Goal: Transaction & Acquisition: Purchase product/service

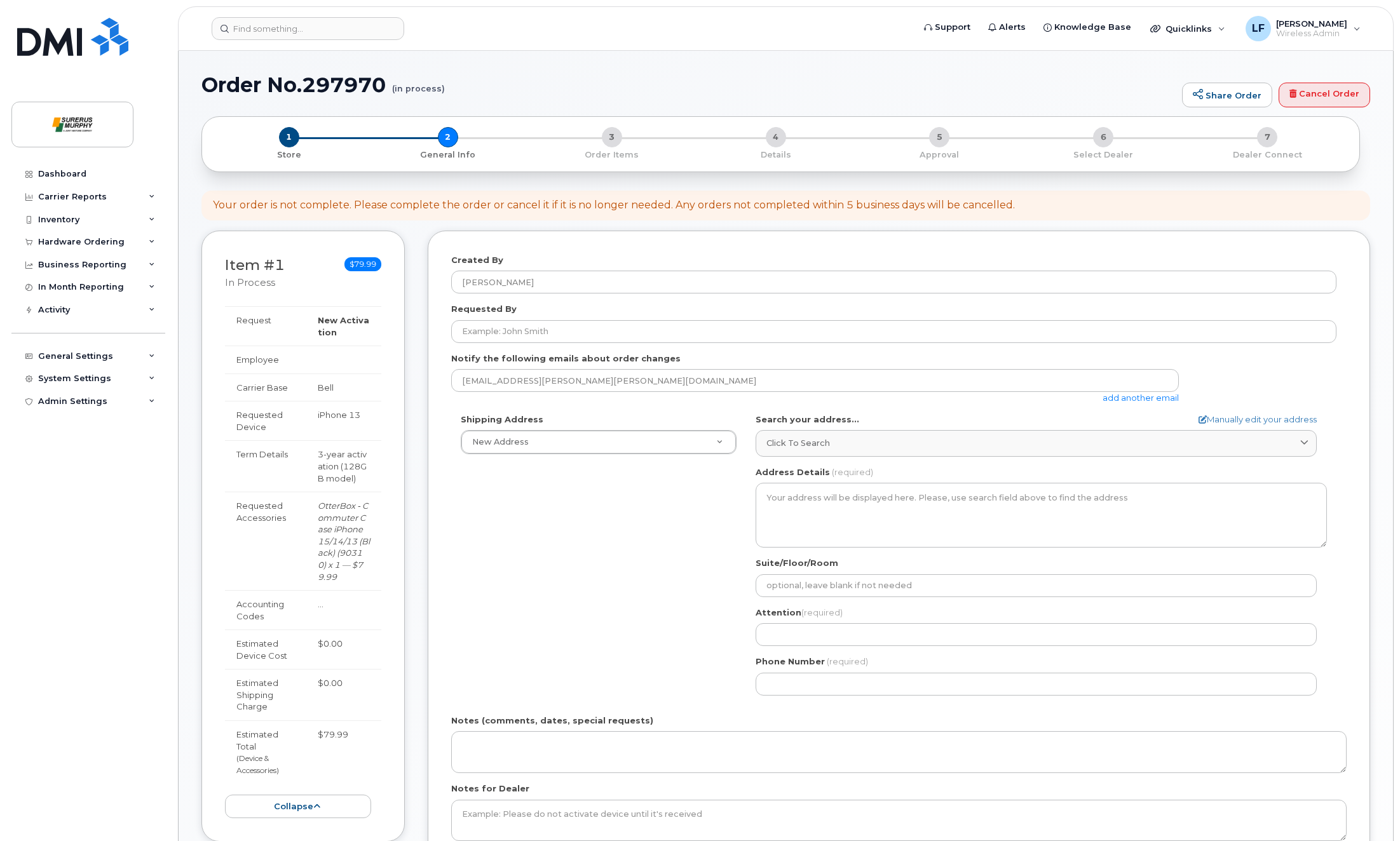
select select
drag, startPoint x: 0, startPoint y: 0, endPoint x: 108, endPoint y: 477, distance: 489.1
click at [108, 477] on div "Dashboard Carrier Reports Monthly Billing Data Daily Data Pooling Data Behavior…" at bounding box center [90, 492] width 157 height 659
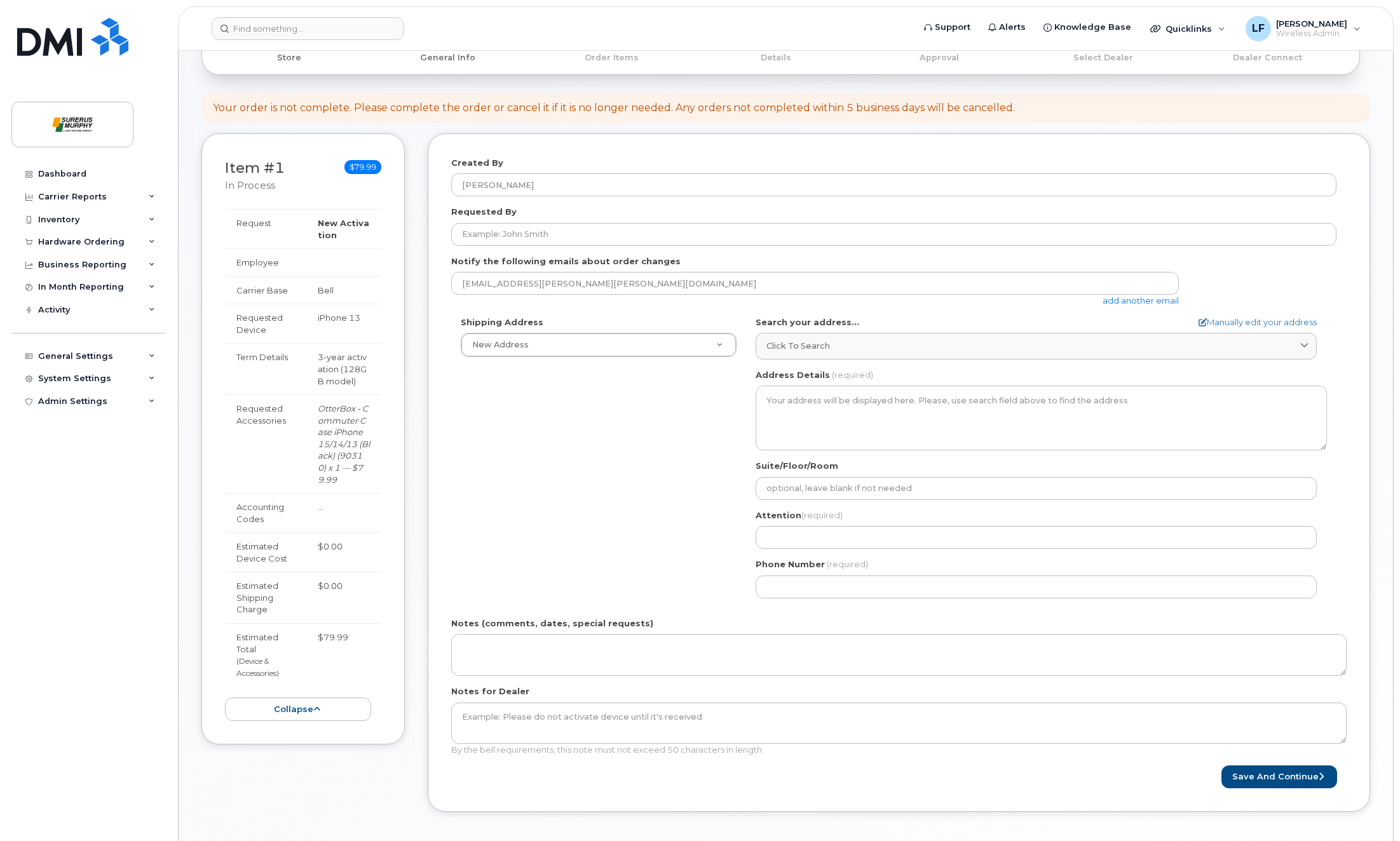
scroll to position [127, 0]
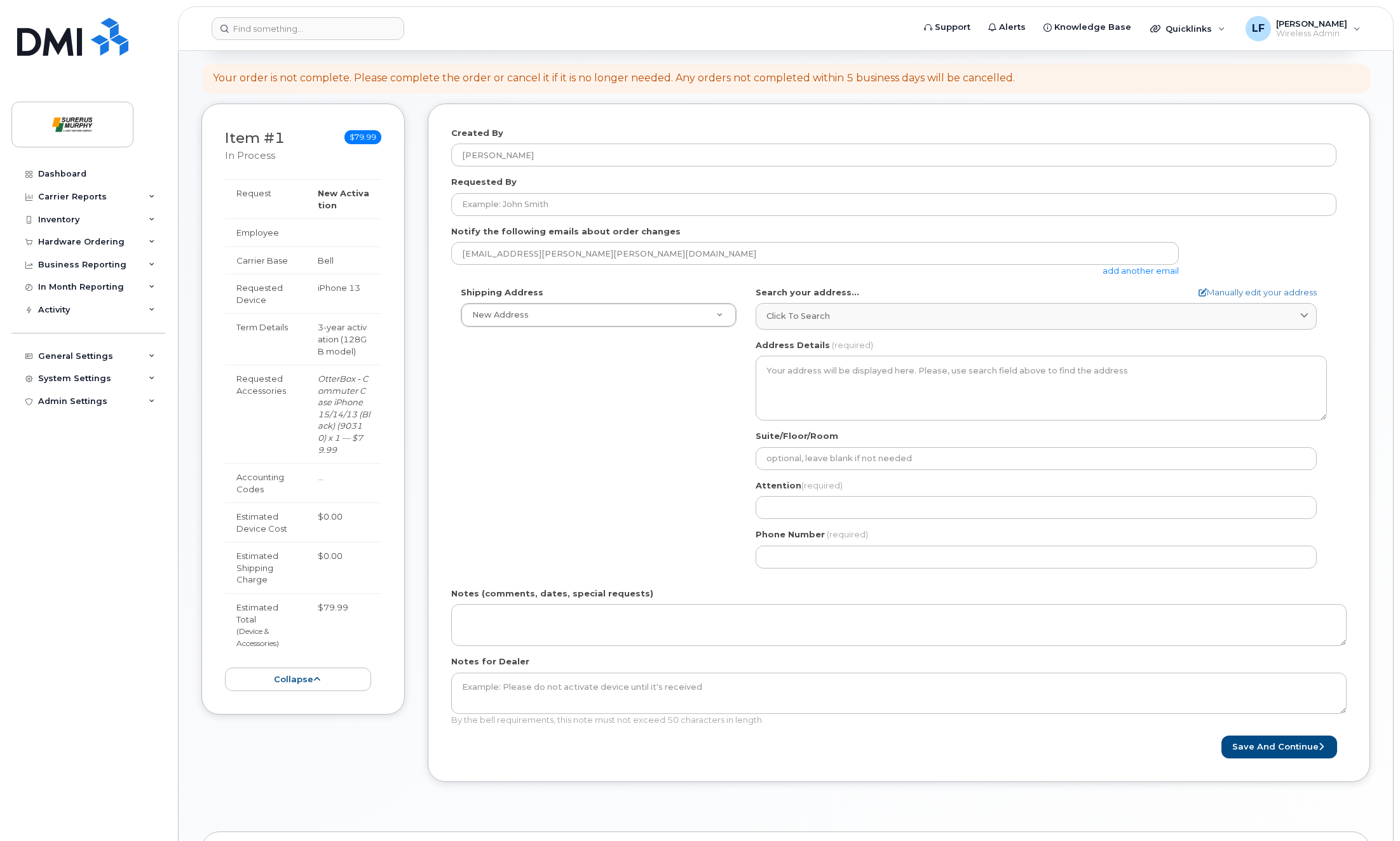
click at [108, 477] on div "Dashboard Carrier Reports Monthly Billing Data Daily Data Pooling Data Behavior…" at bounding box center [90, 492] width 157 height 659
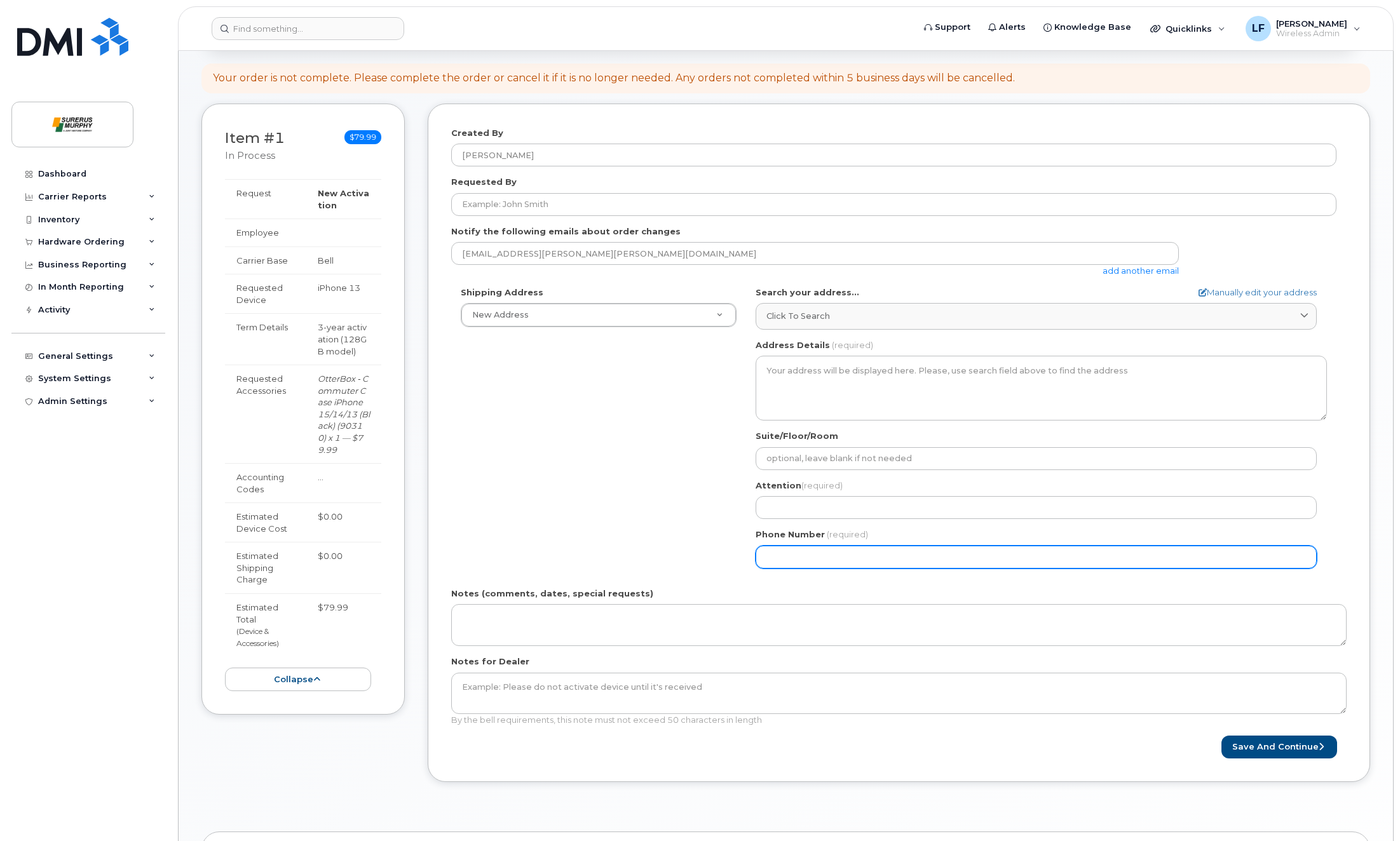
click at [529, 466] on div "Shipping Address New Address New Address Surerus Murphy AB Search your address.…" at bounding box center [893, 432] width 885 height 292
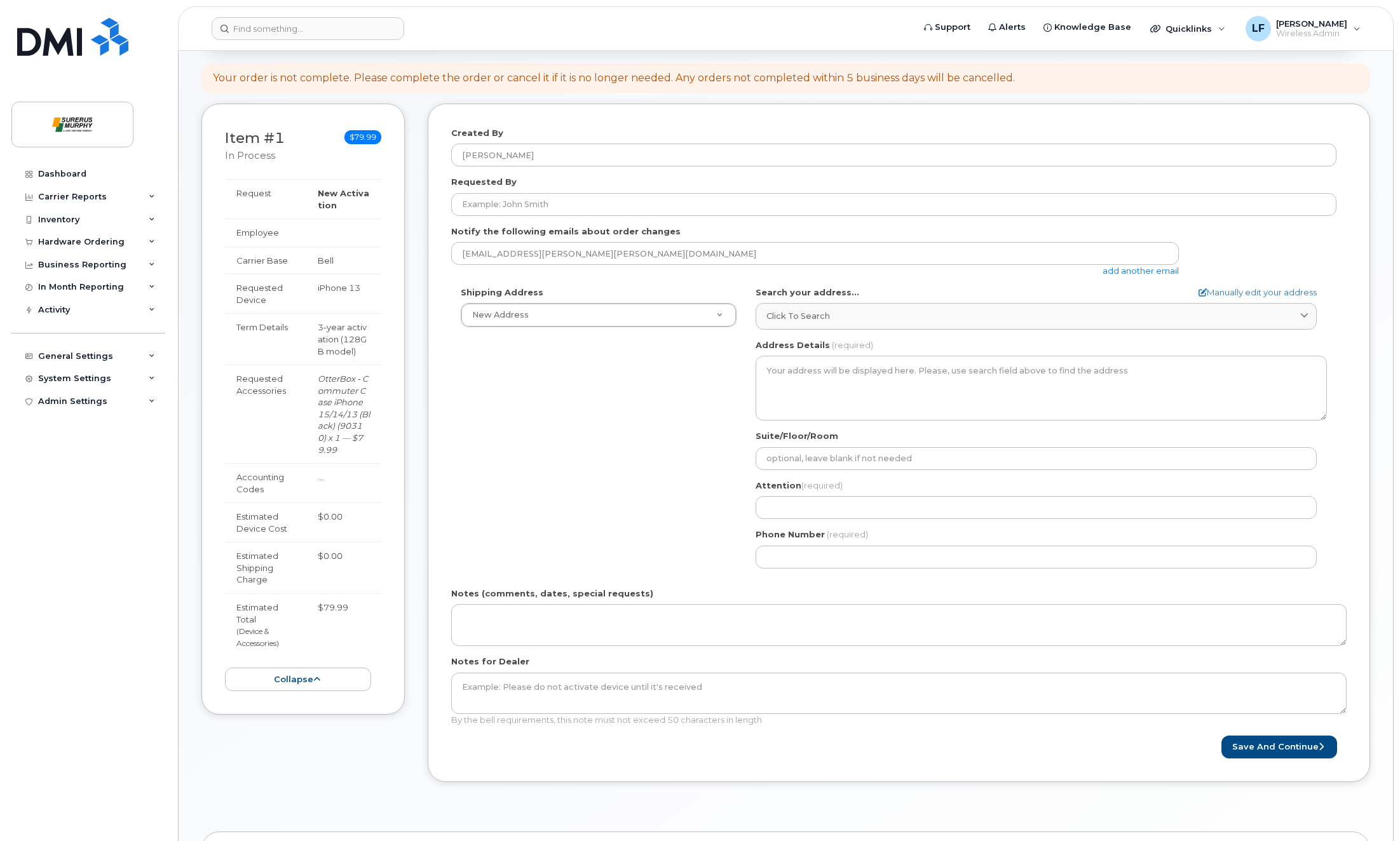
click at [514, 436] on div "Shipping Address New Address New Address Surerus Murphy AB Search your address.…" at bounding box center [893, 432] width 885 height 292
click at [468, 424] on div "Shipping Address New Address New Address Surerus Murphy AB Search your address.…" at bounding box center [893, 432] width 885 height 292
click at [564, 474] on div "Shipping Address New Address New Address Surerus Murphy AB Search your address.…" at bounding box center [893, 432] width 885 height 292
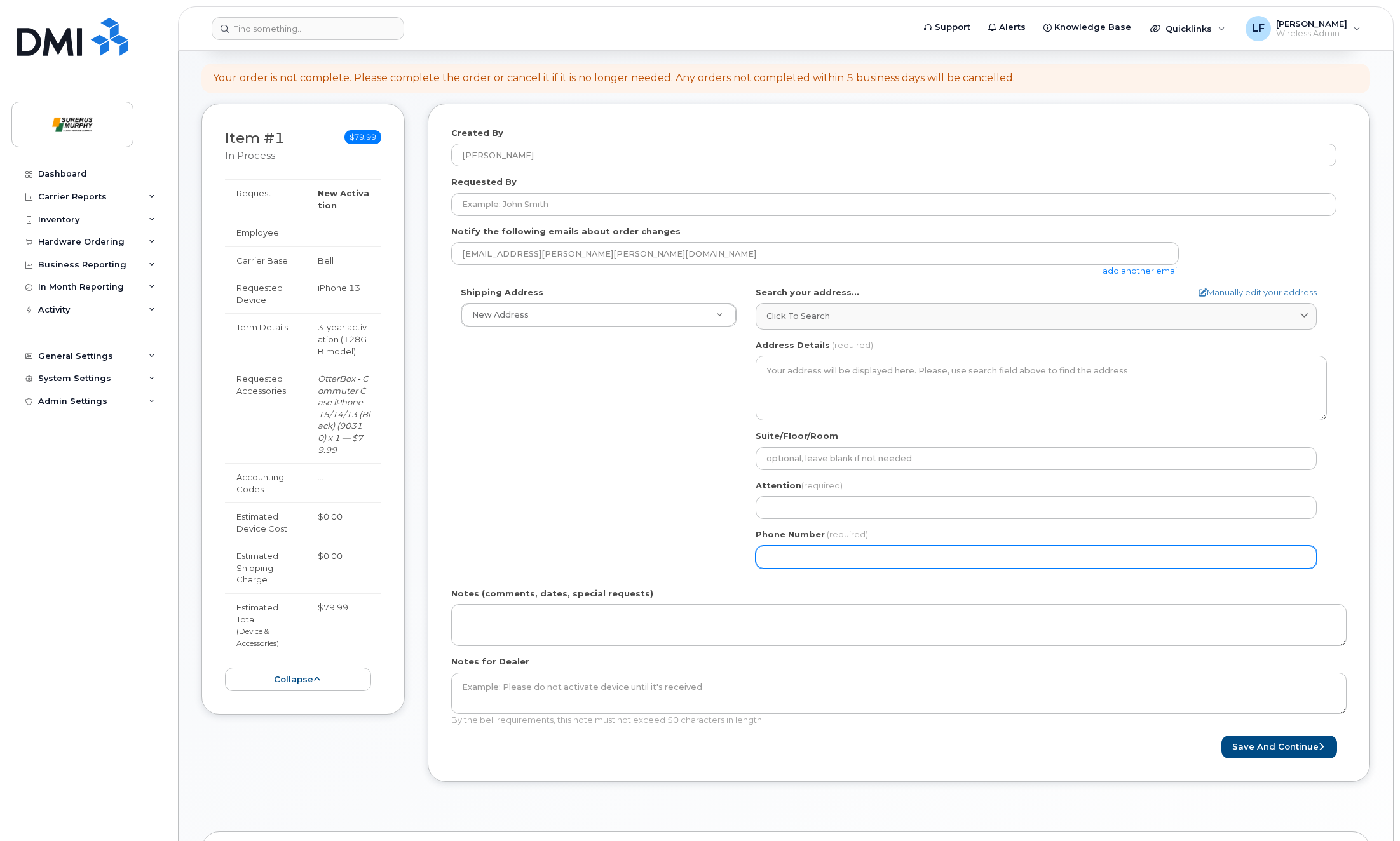
click at [528, 465] on div "Shipping Address New Address New Address Surerus Murphy AB Search your address.…" at bounding box center [893, 432] width 885 height 292
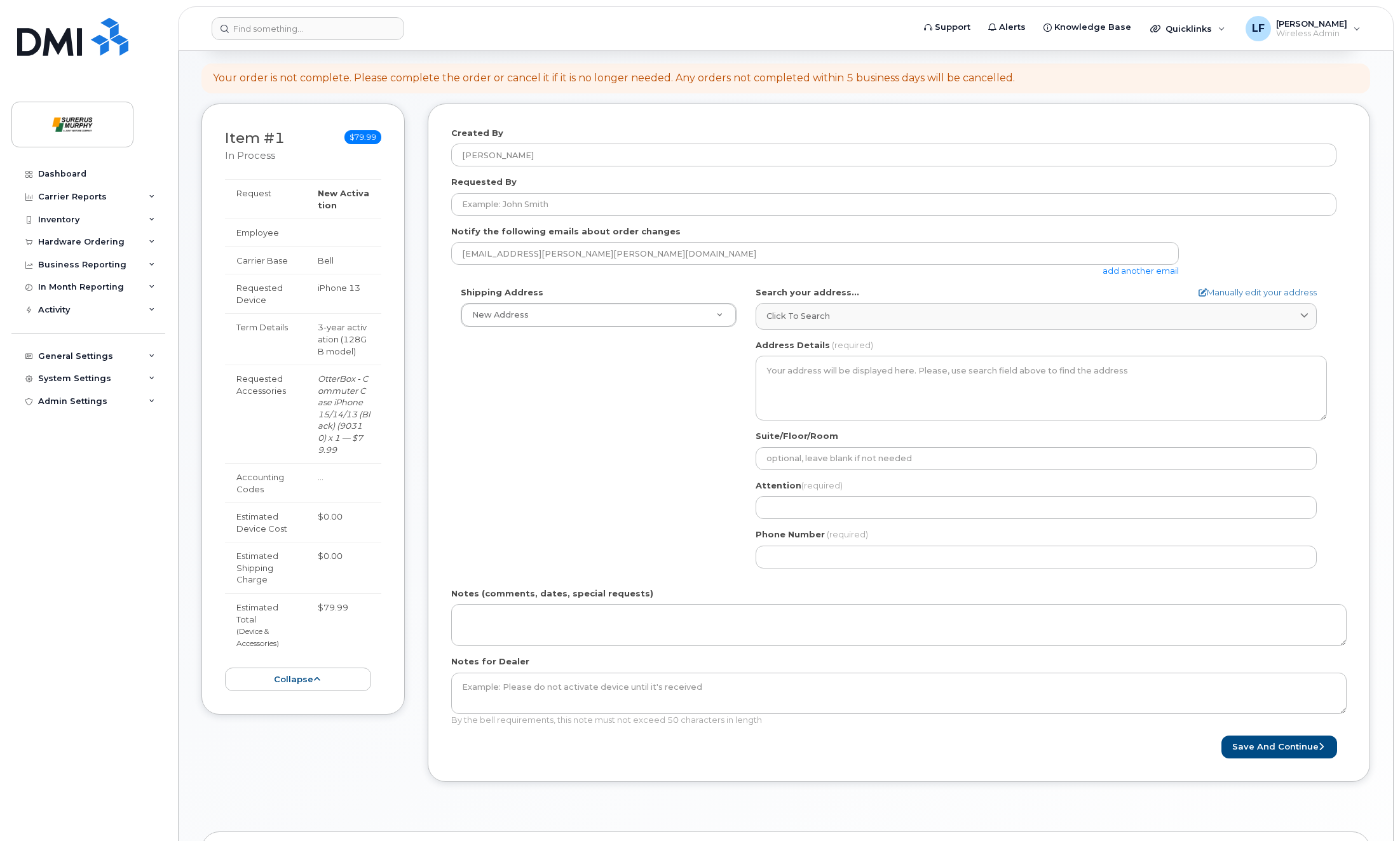
click at [366, 157] on div "Item #1 in process $79.99 New Activation iPhone 13 (Midnight) $0.00 - 3-year ac…" at bounding box center [786, 452] width 1168 height 698
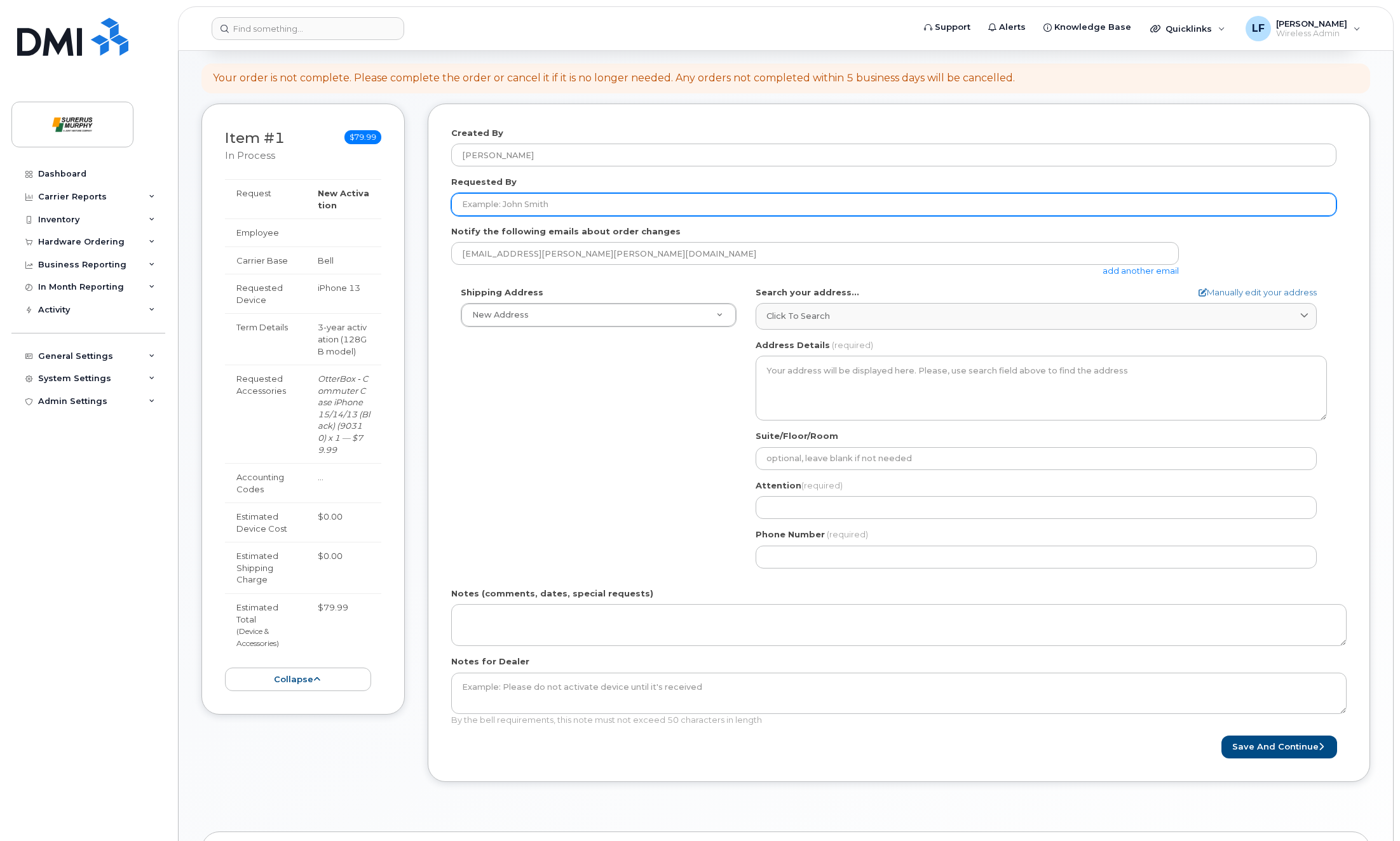
click at [498, 208] on input "Requested By" at bounding box center [893, 205] width 885 height 23
paste input "[PERSON_NAME]"
type input "[PERSON_NAME]"
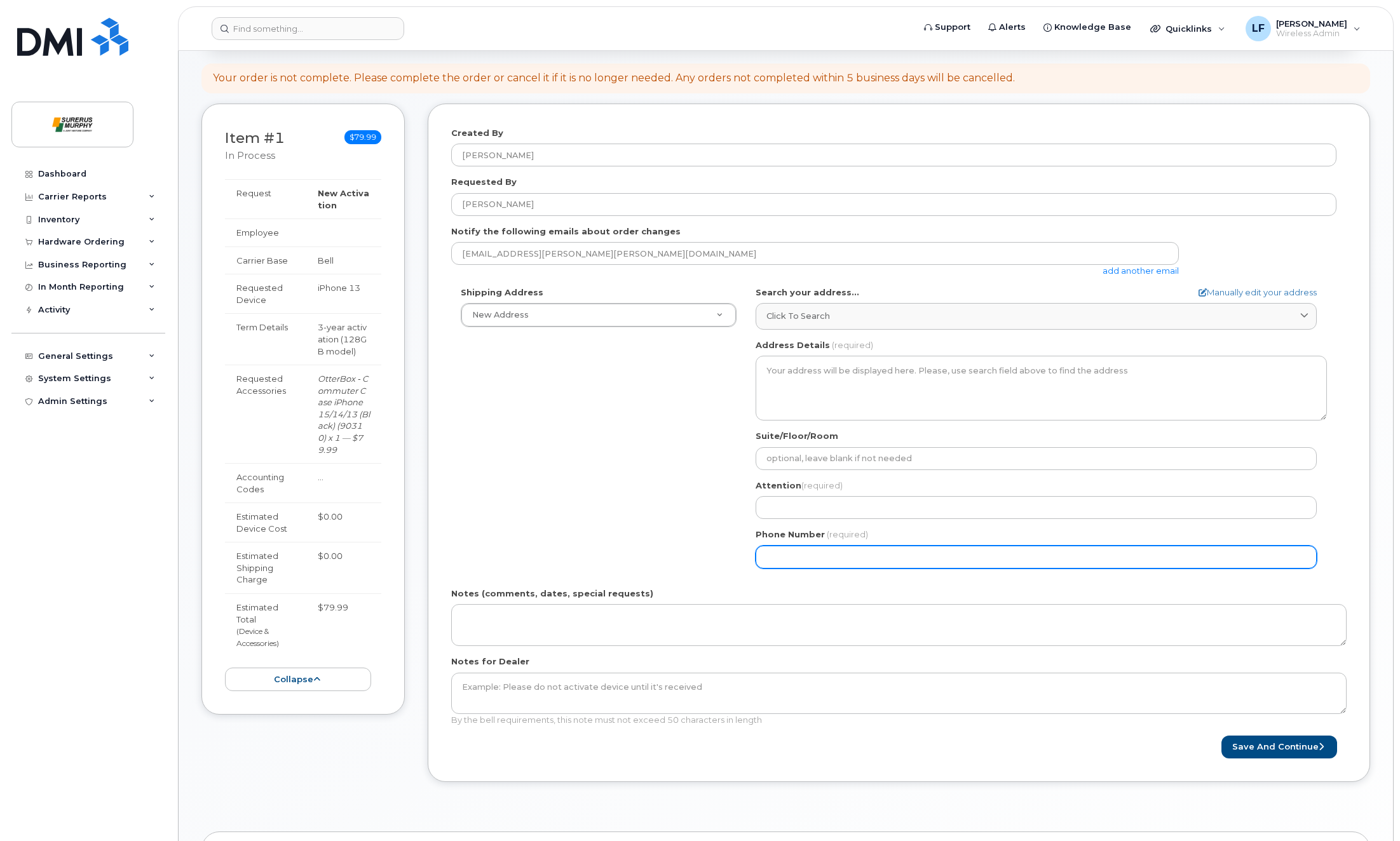
drag, startPoint x: 519, startPoint y: 469, endPoint x: 600, endPoint y: 363, distance: 133.4
click at [521, 469] on div "Shipping Address New Address New Address Surerus Murphy AB Search your address.…" at bounding box center [893, 432] width 885 height 292
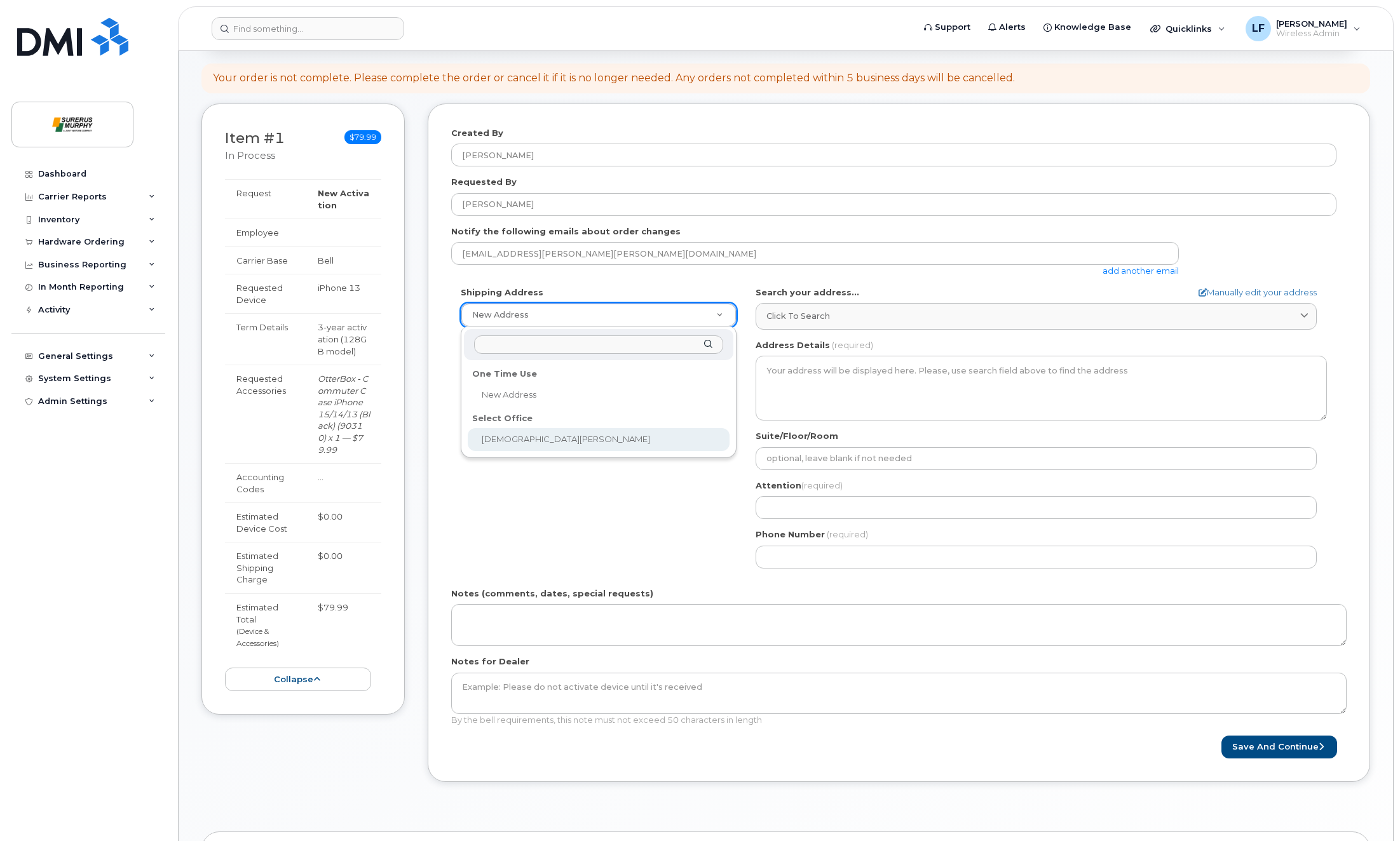
select select
type textarea "2200-605 5 Ave SW Calgary Alberta T2P 3H5"
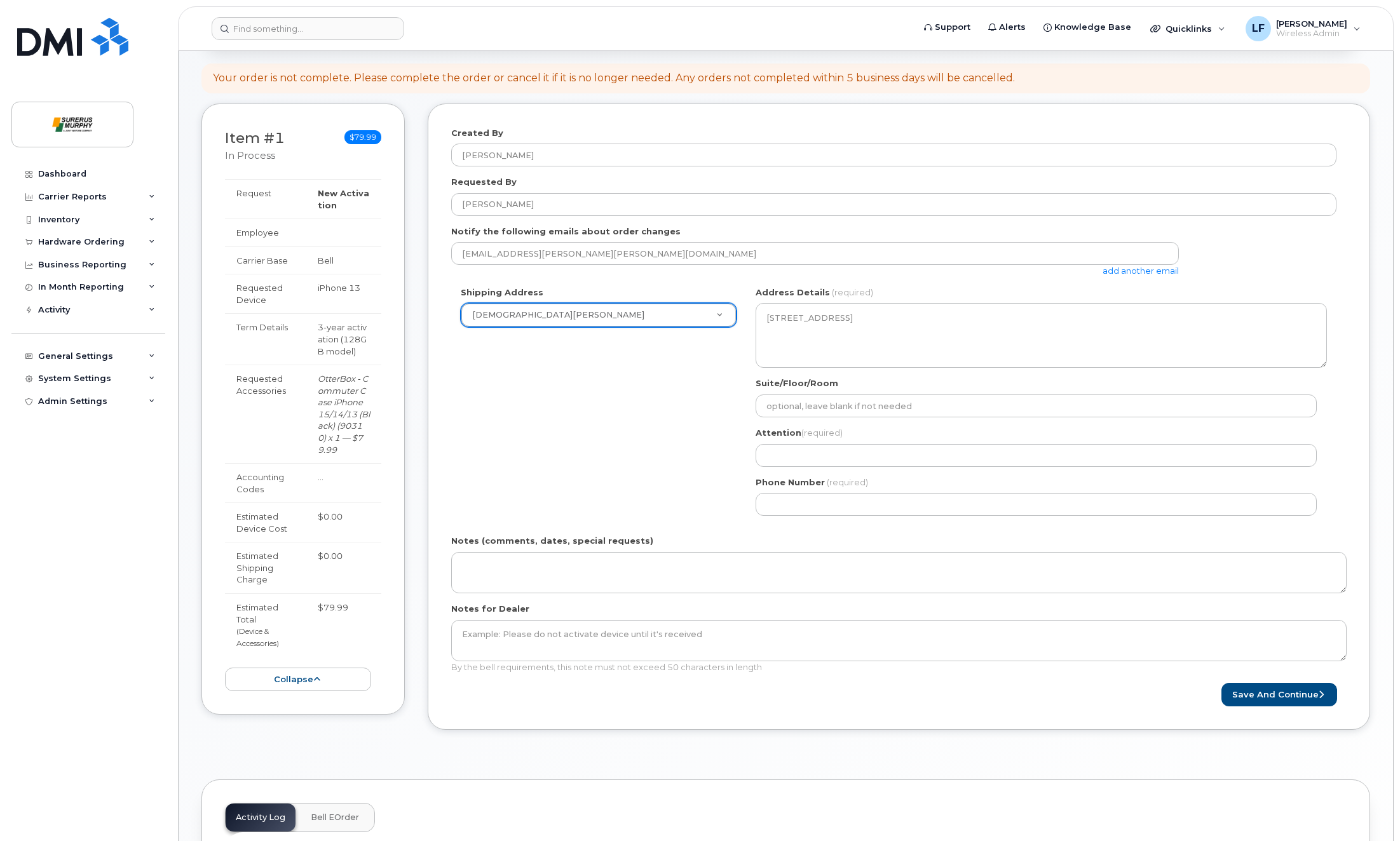
click at [603, 474] on div "Shipping Address Surerus Murphy New Address Surerus Murphy AB Calgary Search yo…" at bounding box center [893, 405] width 885 height 239
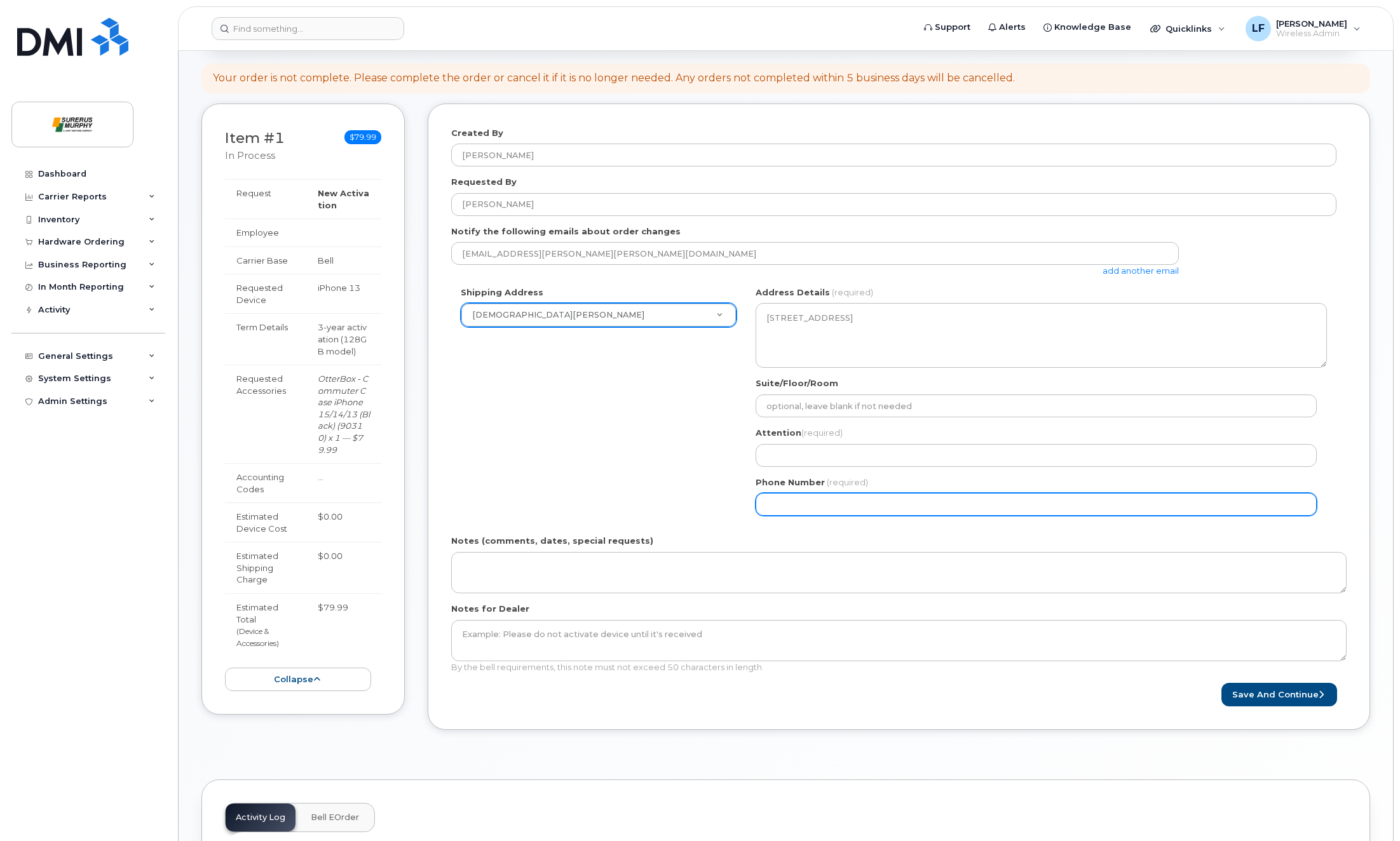
click at [806, 496] on input "Phone Number" at bounding box center [1036, 504] width 561 height 23
paste input "8779877658"
select select
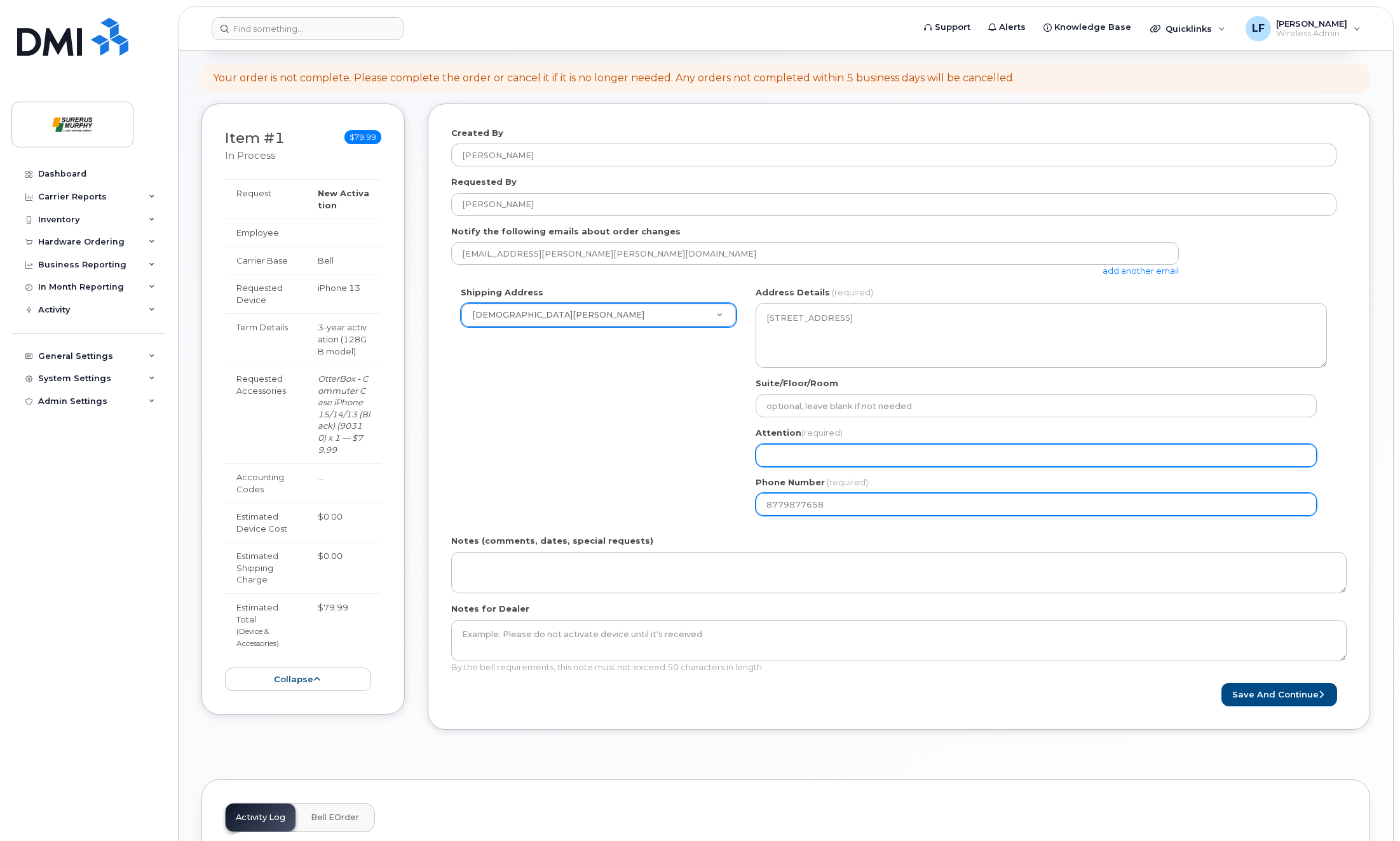
type input "8779877658"
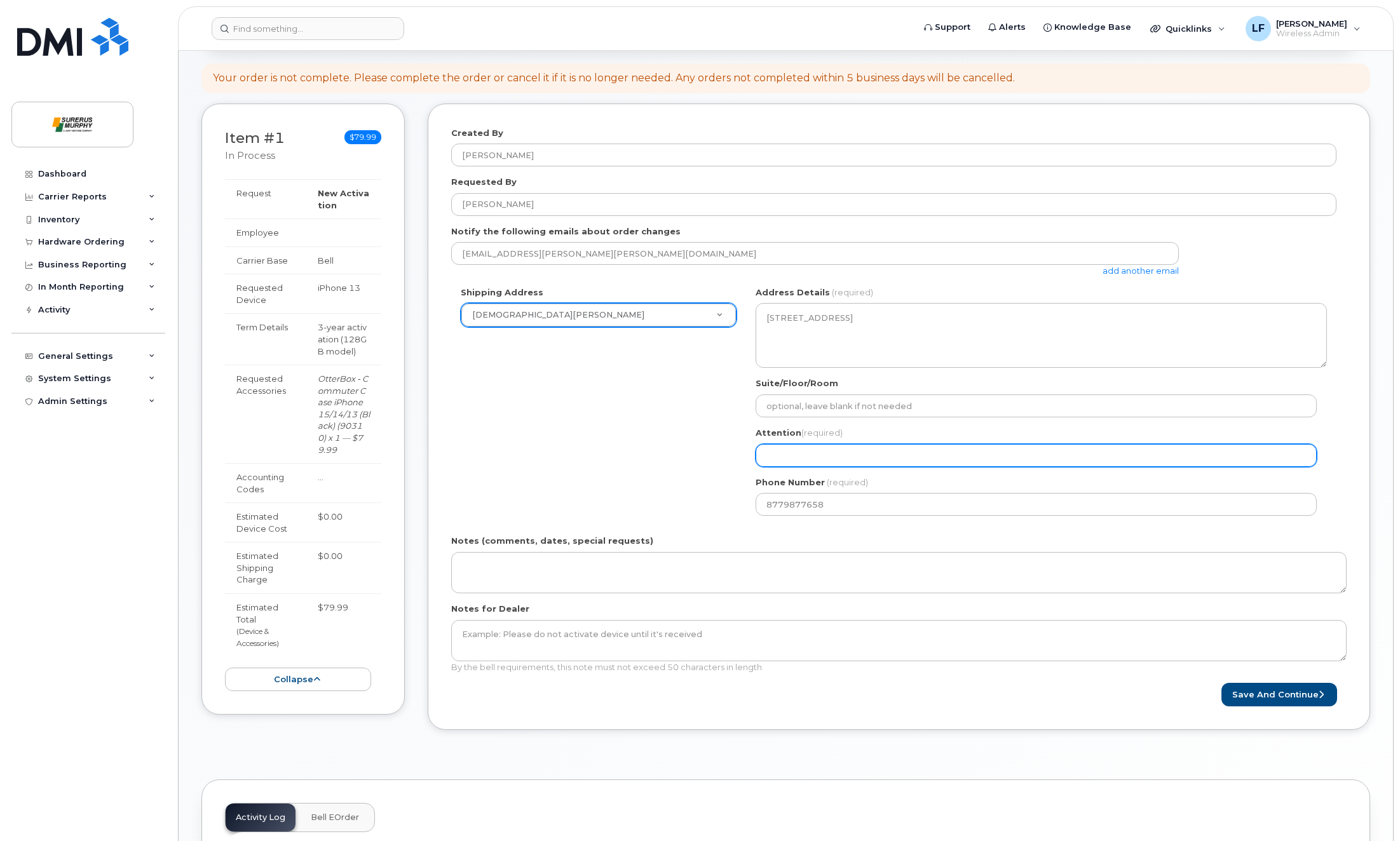
click at [666, 472] on div "Shipping Address Surerus Murphy New Address Surerus Murphy AB Calgary Search yo…" at bounding box center [893, 405] width 885 height 239
click at [844, 452] on input "Attention (required)" at bounding box center [1036, 456] width 561 height 23
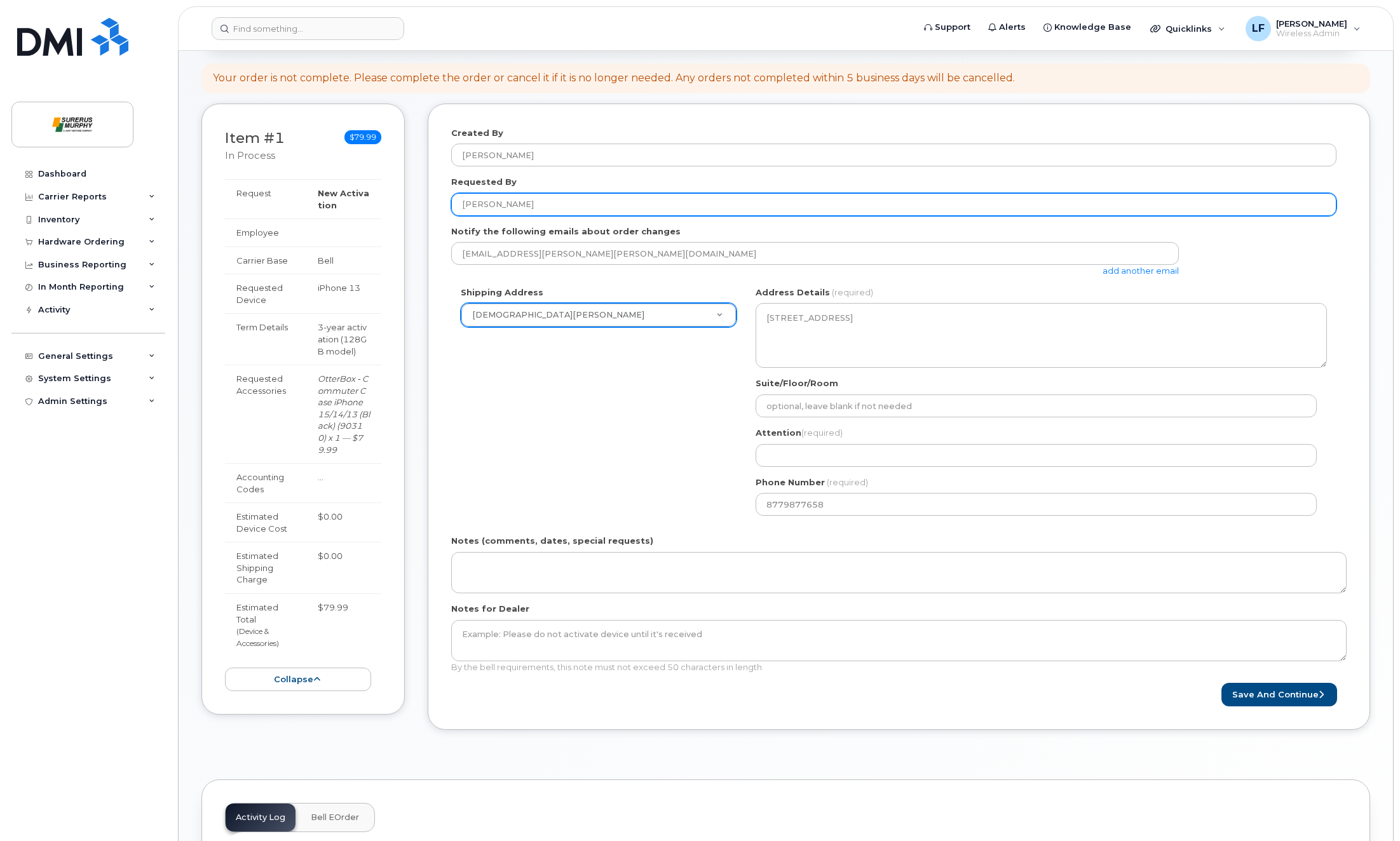
drag, startPoint x: 551, startPoint y: 204, endPoint x: 390, endPoint y: 254, distance: 168.6
click at [371, 208] on div "Item #1 in process $79.99 New Activation iPhone 13 (Midnight) $0.00 - 3-year ac…" at bounding box center [786, 426] width 1168 height 645
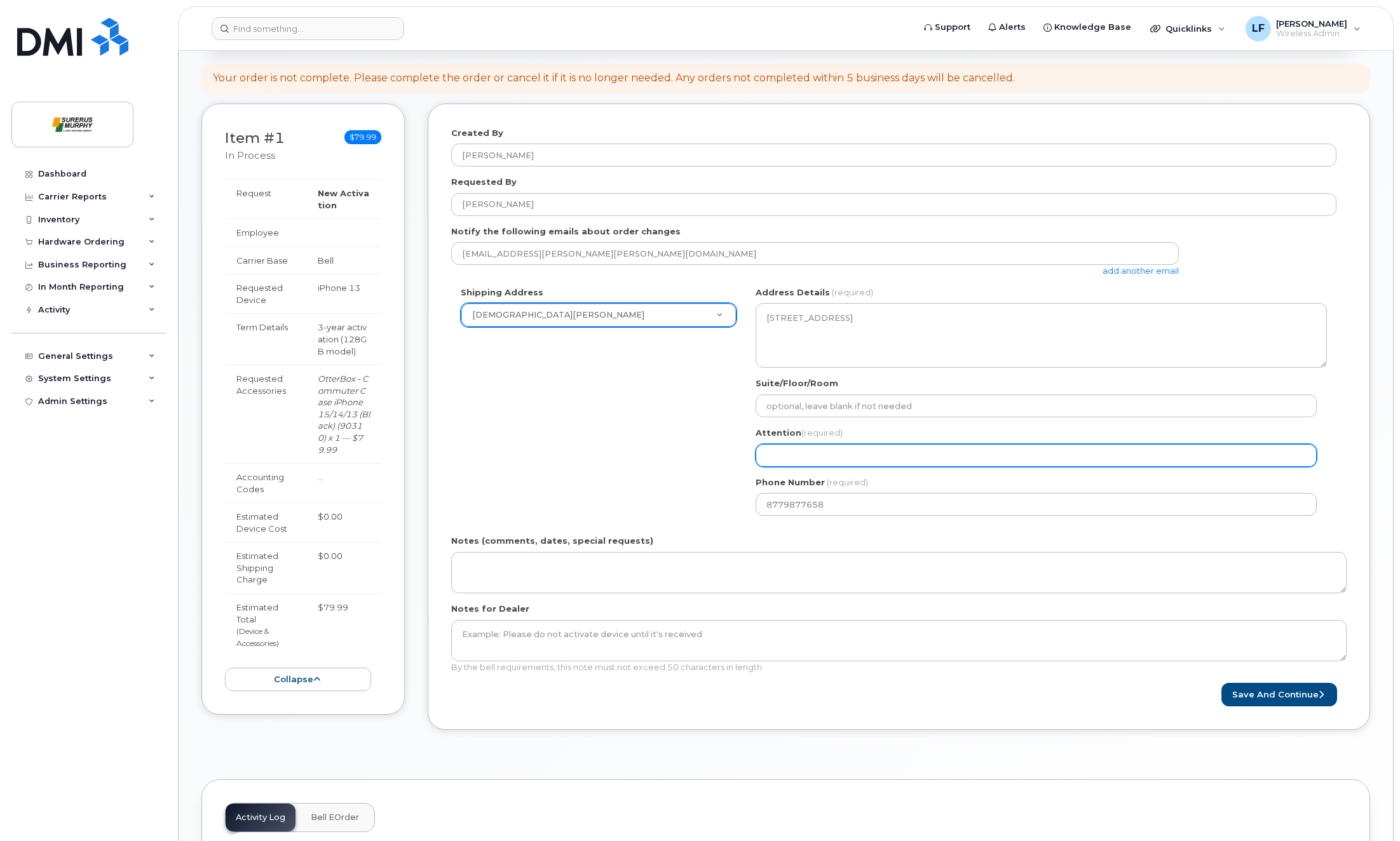
click at [780, 456] on input "Attention (required)" at bounding box center [1036, 456] width 561 height 23
paste input "[PERSON_NAME]"
select select
type input "[PERSON_NAME]"
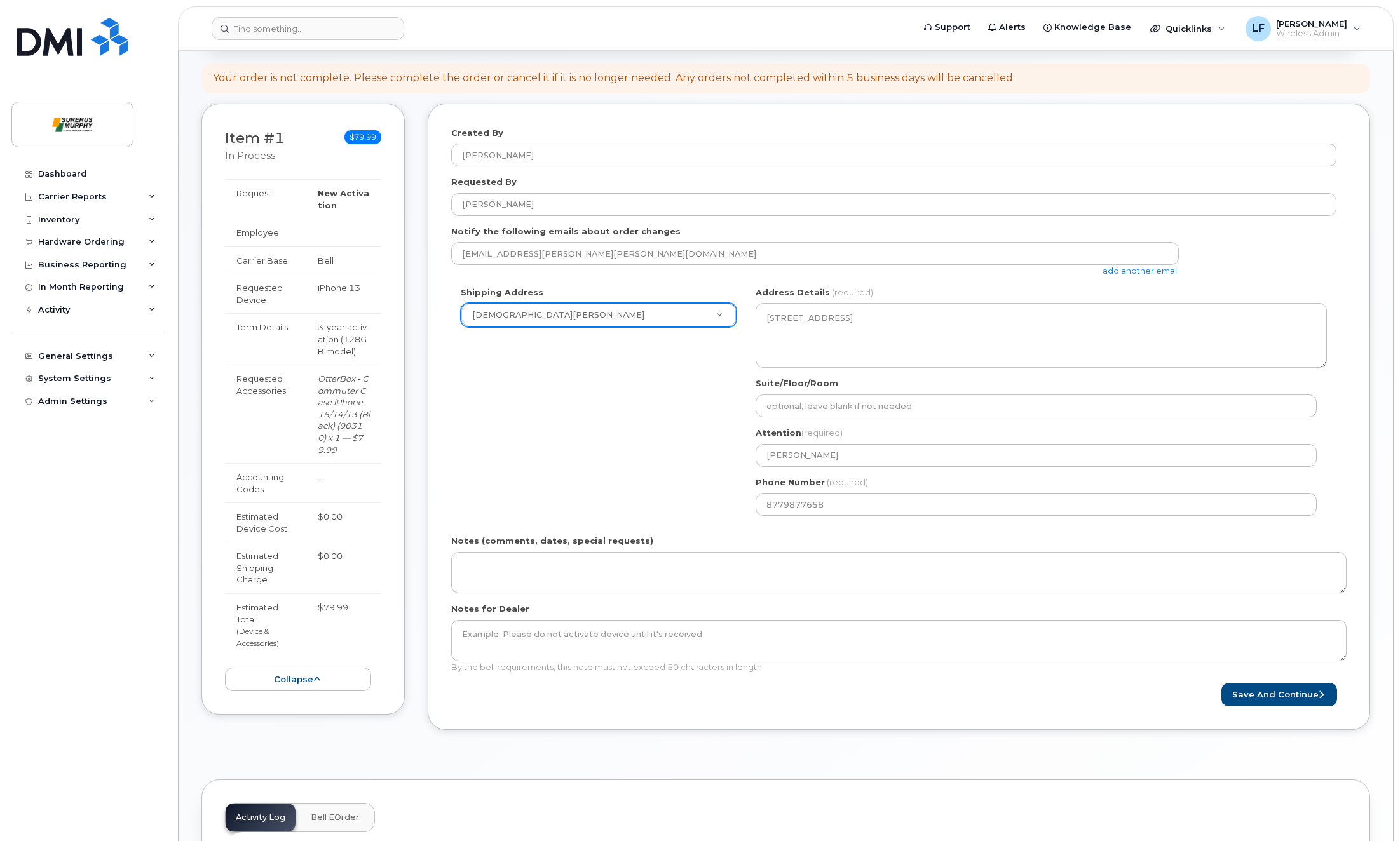
click at [666, 453] on div "Shipping Address Surerus Murphy New Address Surerus Murphy AB Calgary Search yo…" at bounding box center [893, 405] width 885 height 239
click at [616, 452] on div "Shipping Address Surerus Murphy New Address Surerus Murphy AB Calgary Search yo…" at bounding box center [893, 405] width 885 height 239
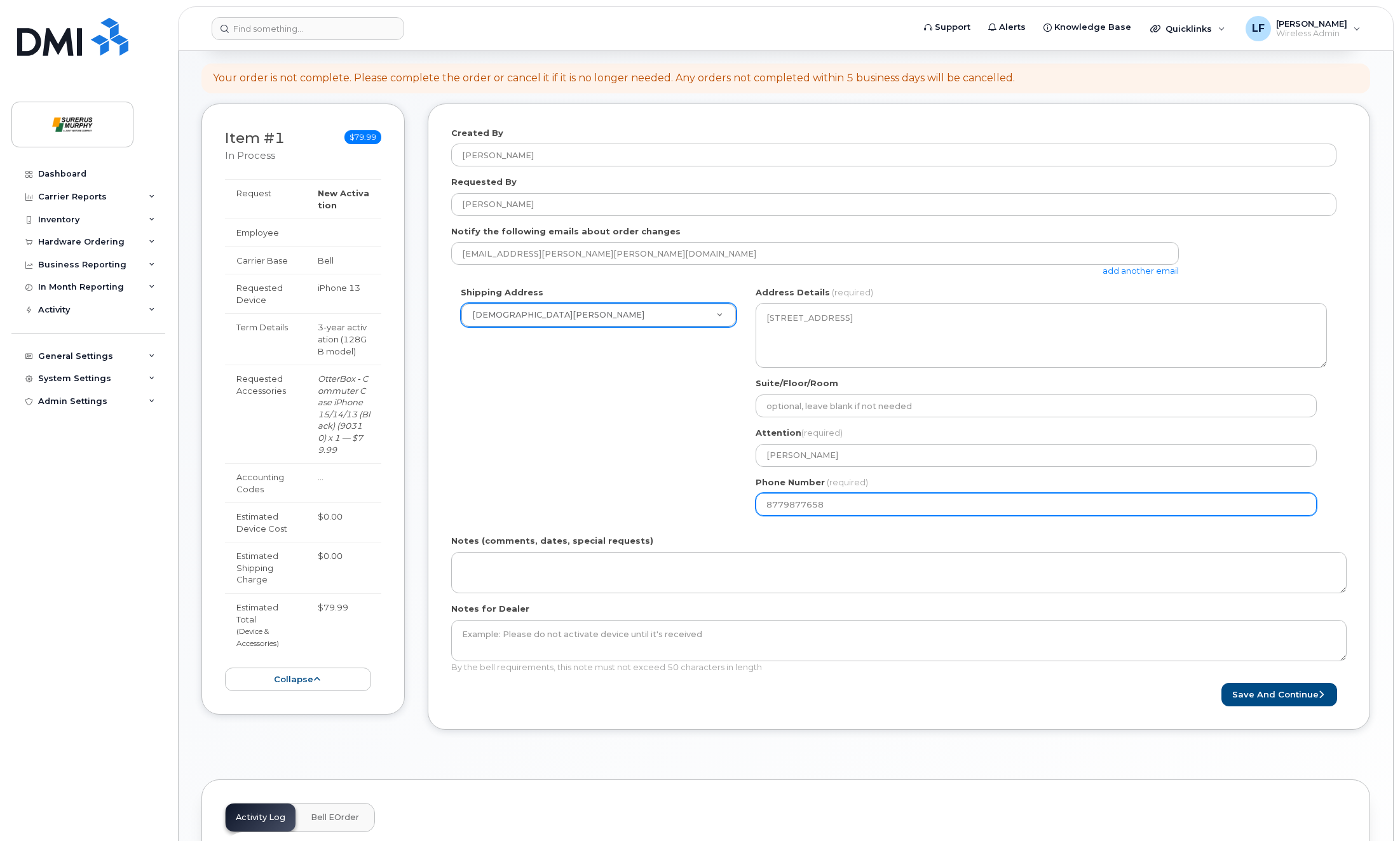
click at [530, 504] on div "Shipping Address Surerus Murphy New Address Surerus Murphy AB Calgary Search yo…" at bounding box center [893, 405] width 885 height 239
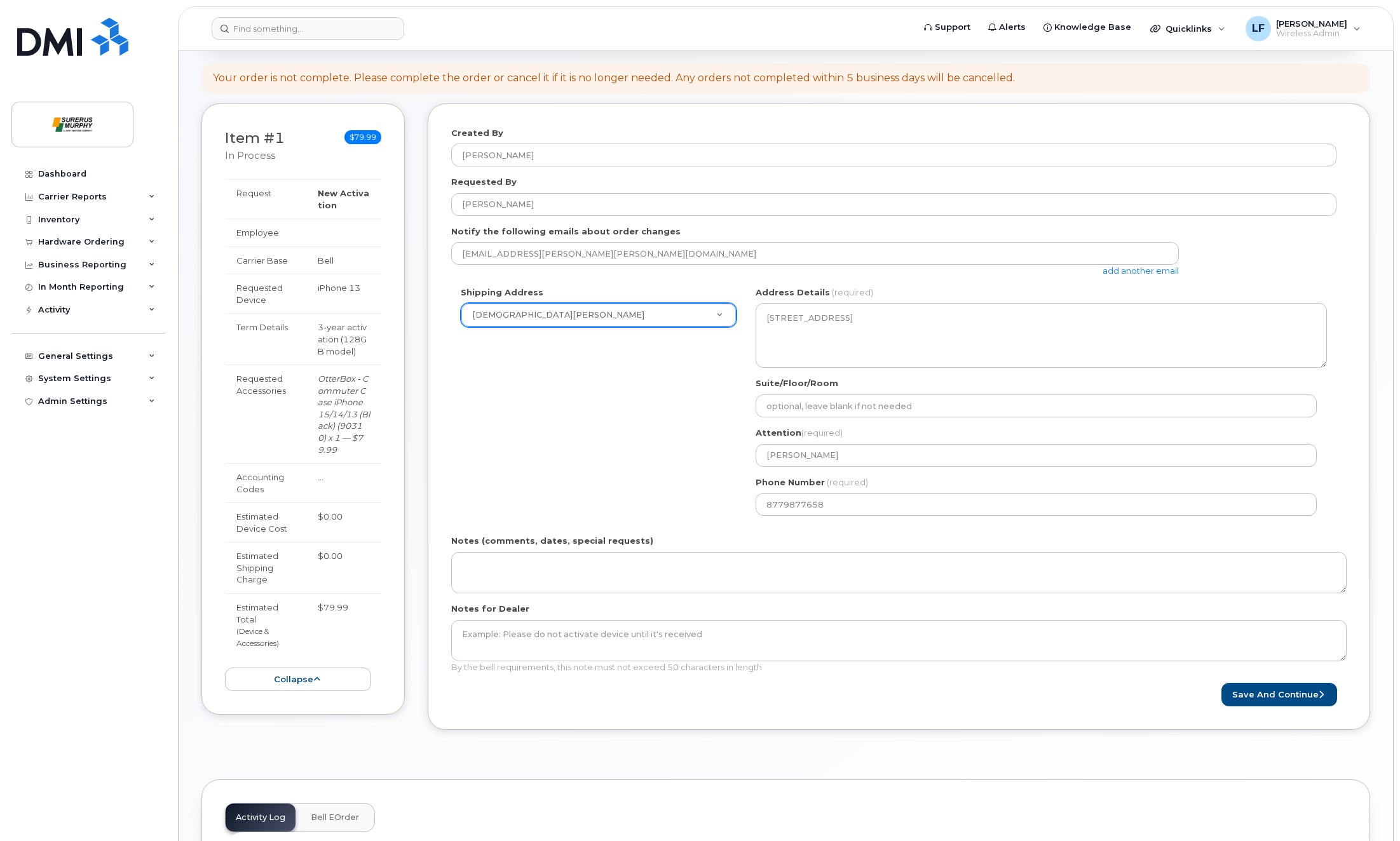
click at [530, 467] on div "Shipping Address Surerus Murphy New Address Surerus Murphy AB Calgary Search yo…" at bounding box center [893, 405] width 885 height 239
click at [511, 453] on div "Shipping Address Surerus Murphy New Address Surerus Murphy AB Calgary Search yo…" at bounding box center [893, 405] width 885 height 239
click at [1283, 696] on button "Save and Continue" at bounding box center [1279, 694] width 116 height 24
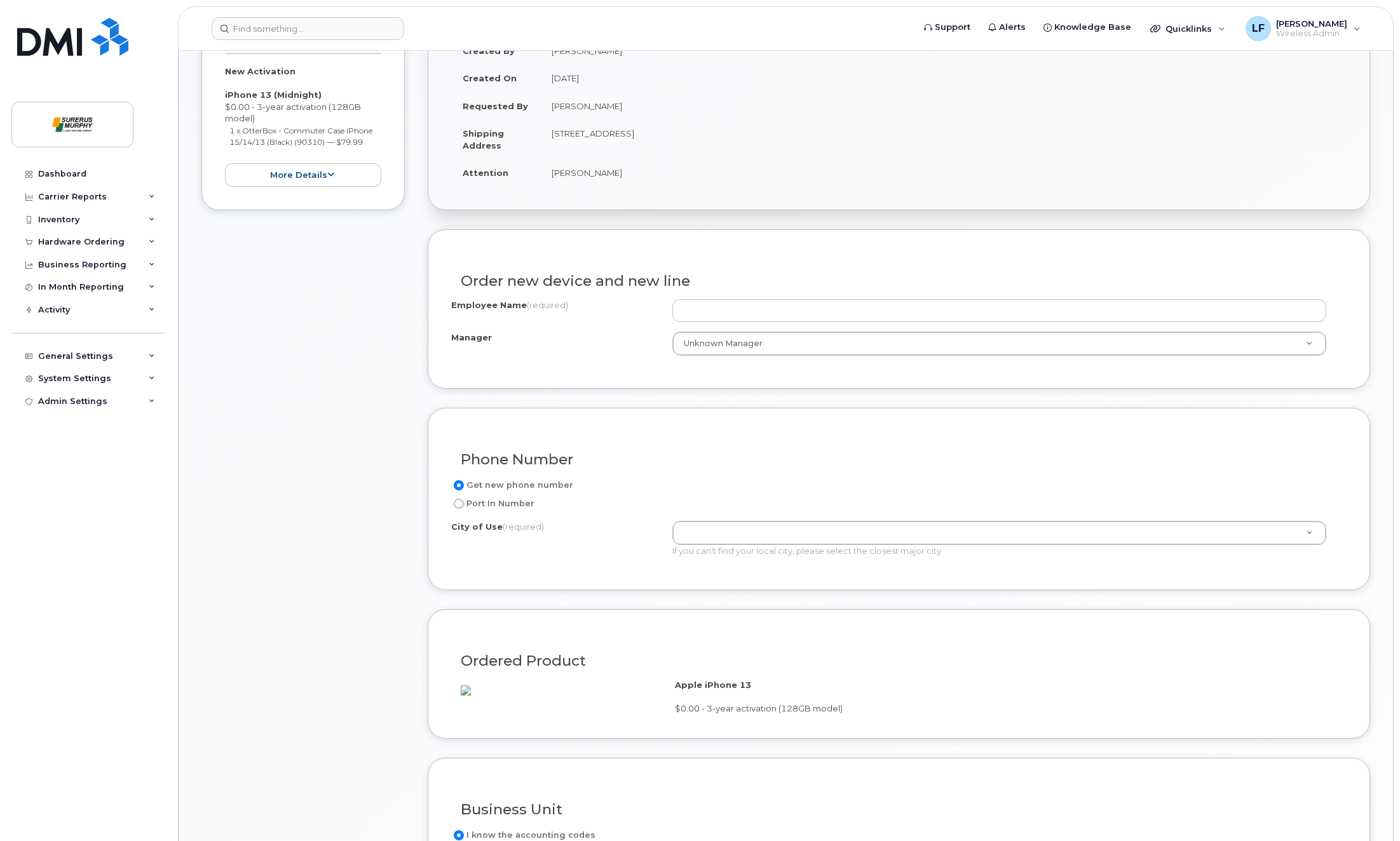
scroll to position [254, 0]
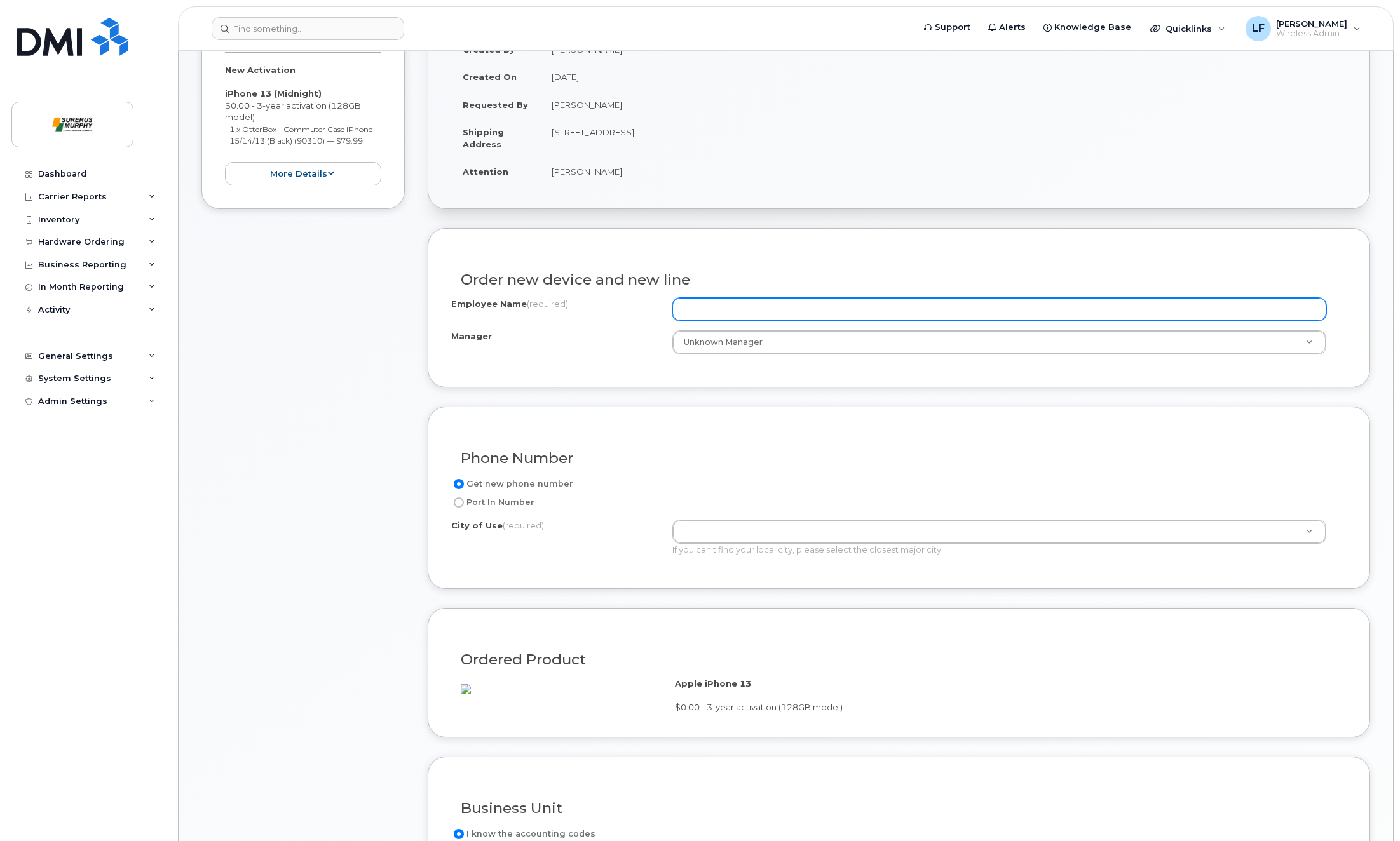
click at [772, 303] on input "Employee Name (required)" at bounding box center [1000, 309] width 654 height 23
drag, startPoint x: 886, startPoint y: 316, endPoint x: 909, endPoint y: 279, distance: 43.6
click at [886, 315] on input "Employee Name (required)" at bounding box center [1000, 309] width 654 height 23
paste input "Matilda Bjorndal"
type input "MatildaBjorndalCell"
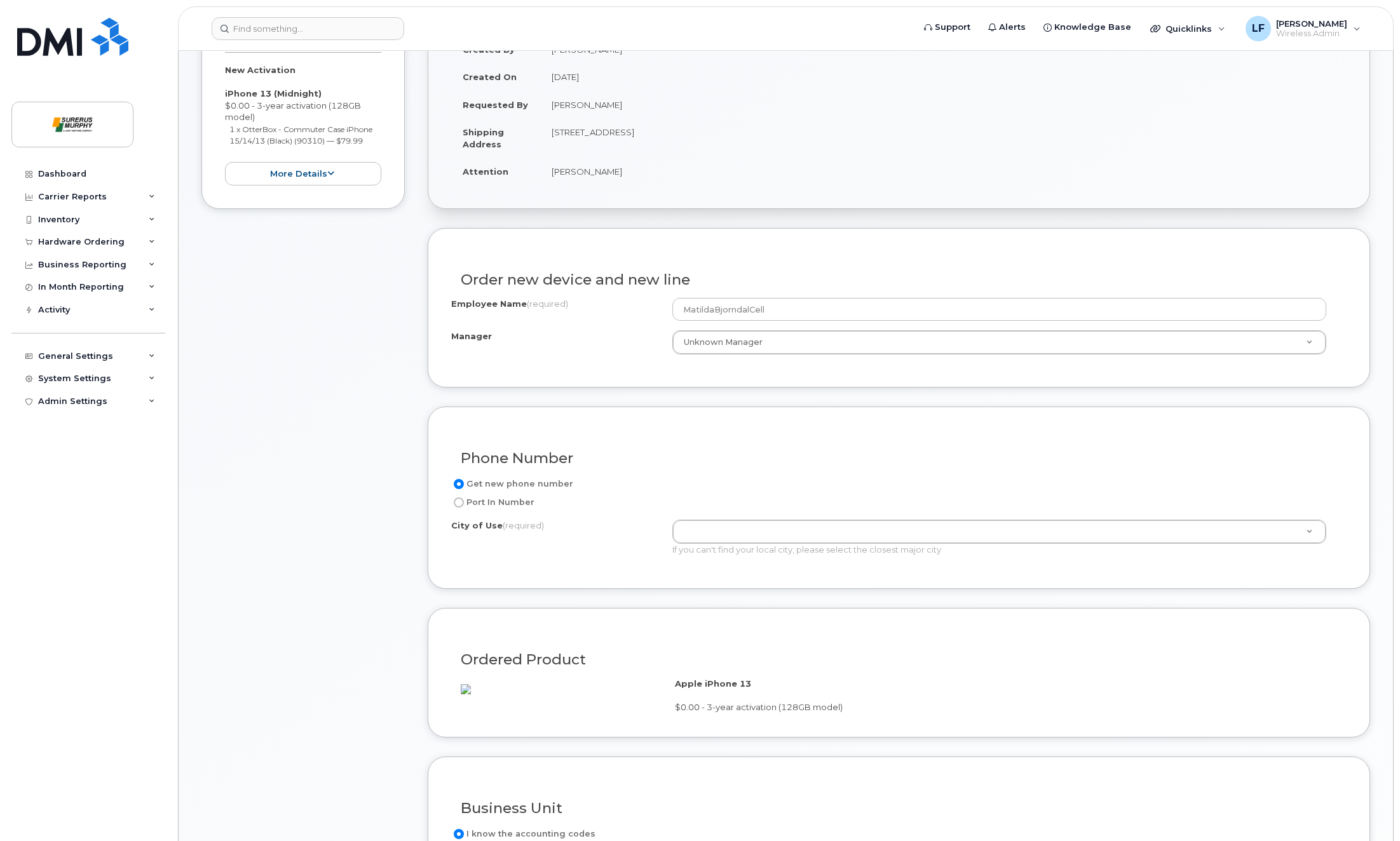
click at [528, 369] on div "Order new device and new line Employee Name (required) MatildaBjorndalCell Mana…" at bounding box center [899, 307] width 942 height 159
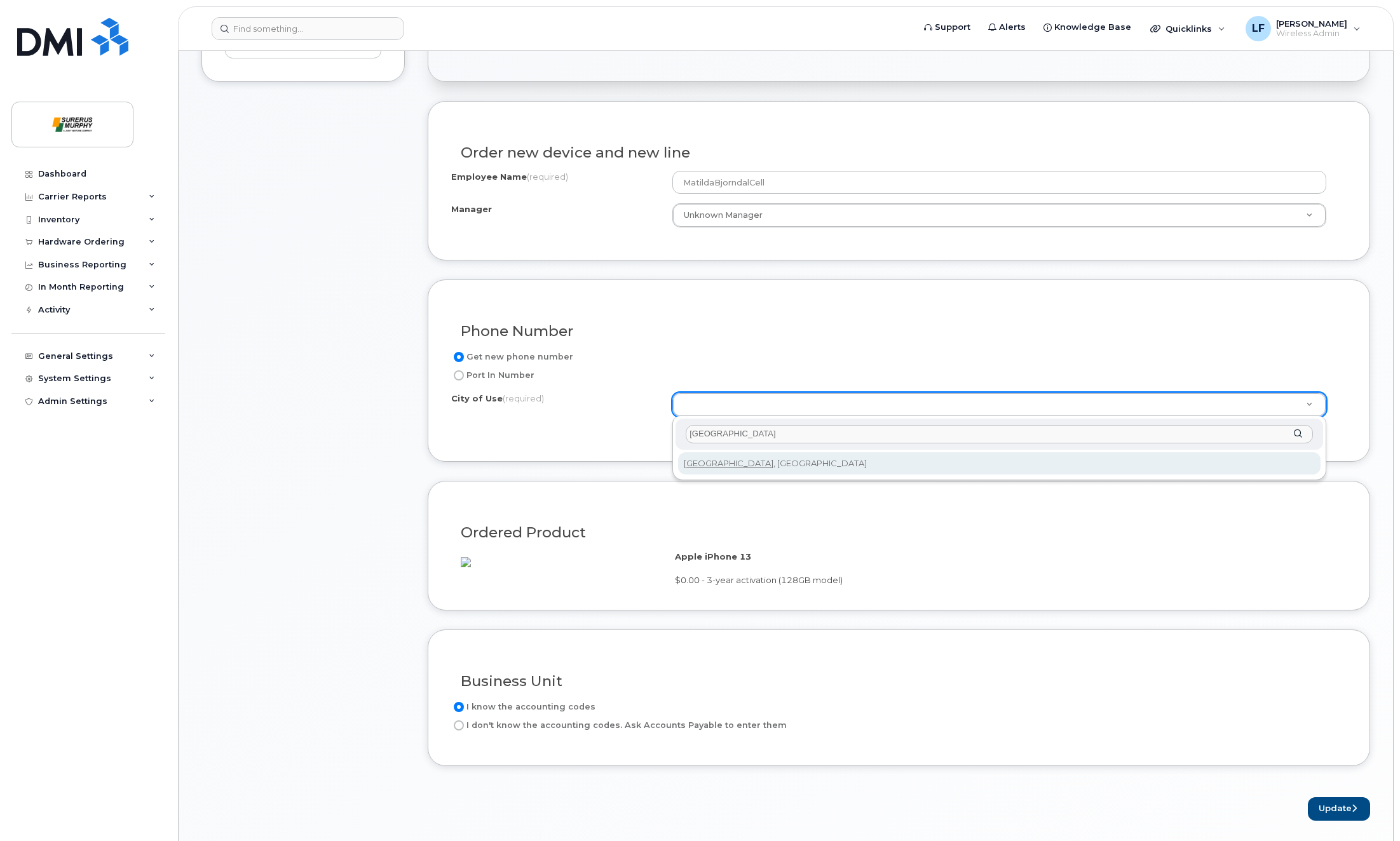
type input "calgary"
type input "88"
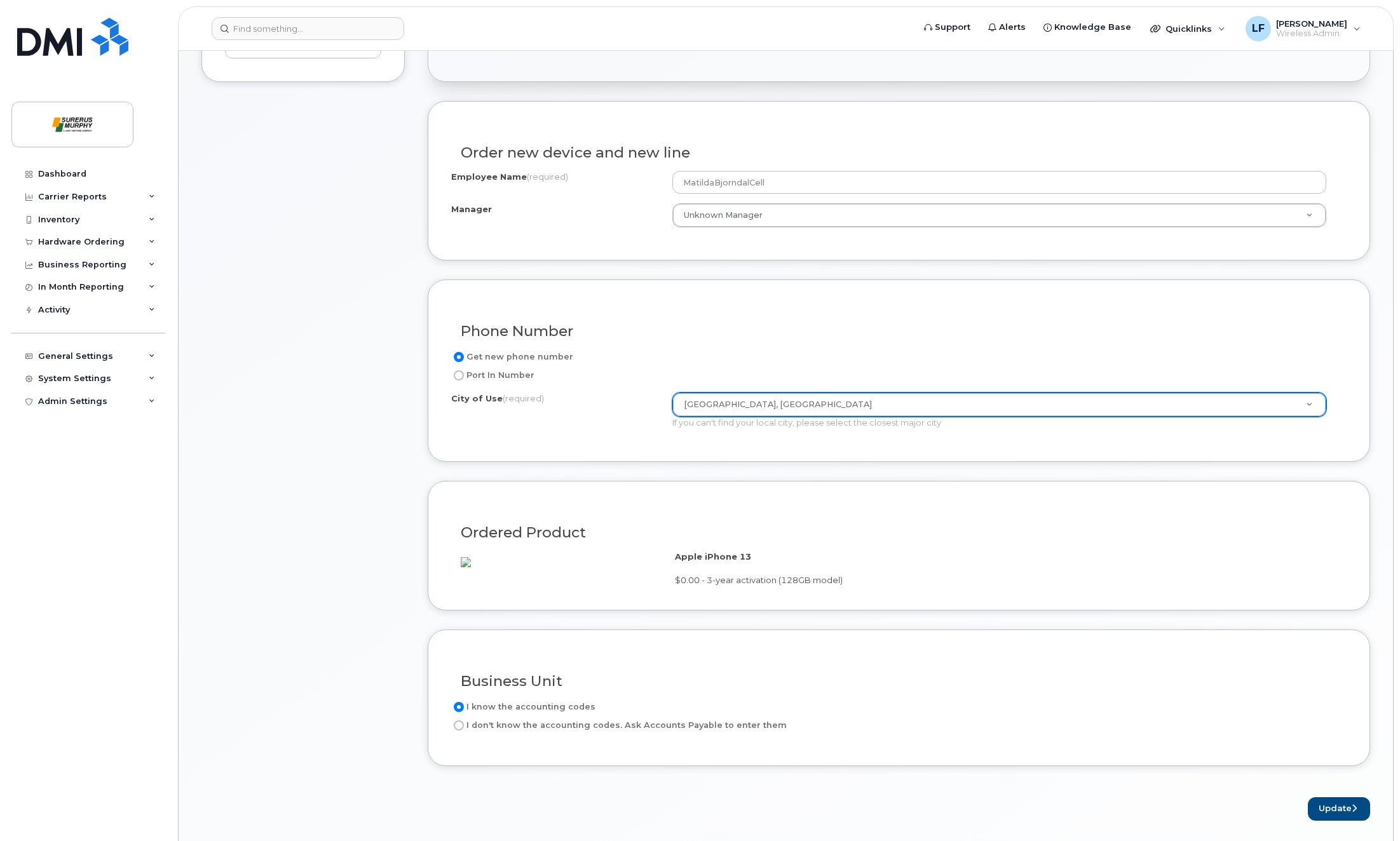
drag, startPoint x: 281, startPoint y: 539, endPoint x: 296, endPoint y: 524, distance: 21.2
click at [281, 537] on div "Item #1 in process $79.99 New Activation iPhone 13 (Midnight) $0.00 - 3-year ac…" at bounding box center [303, 335] width 203 height 971
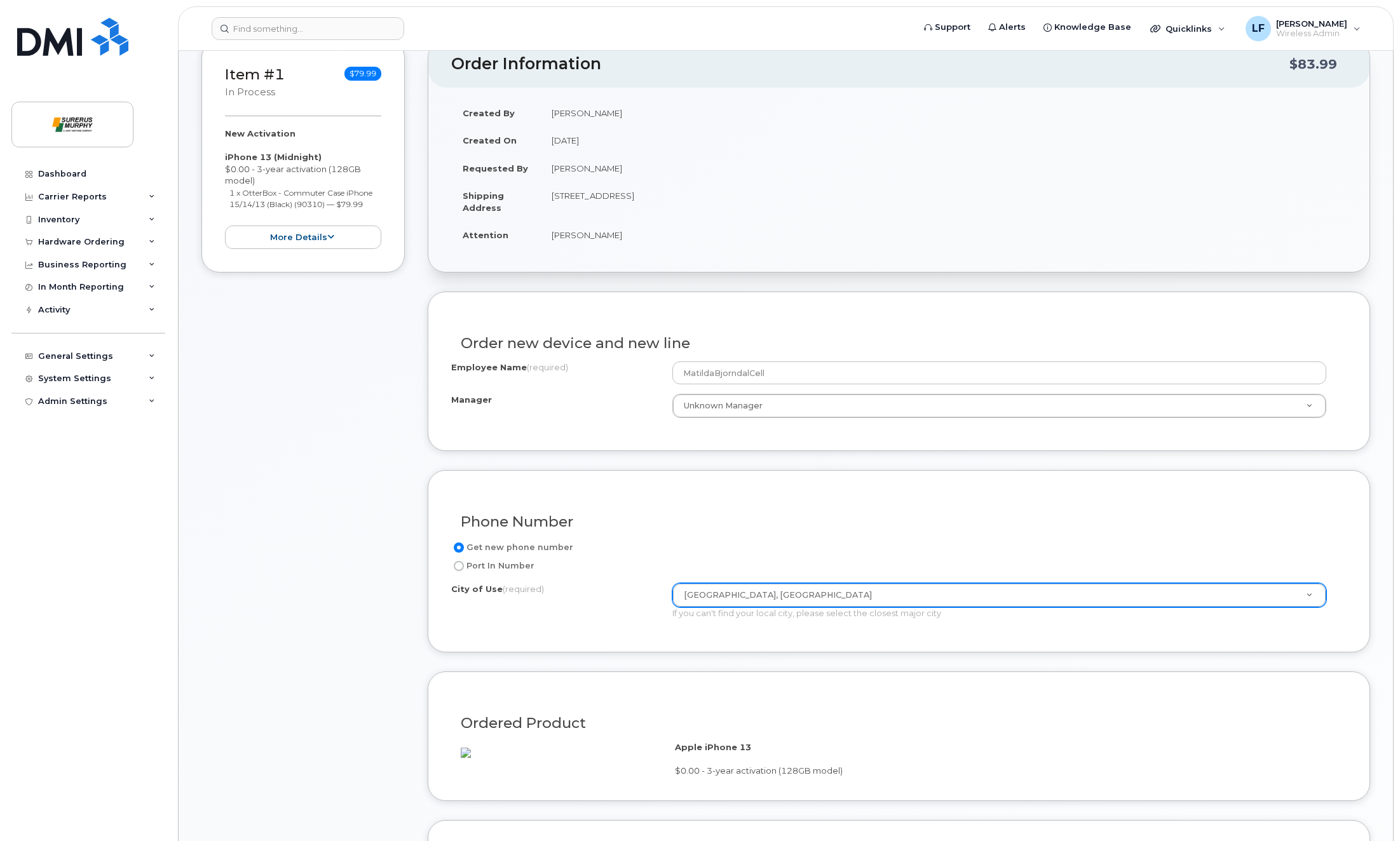
scroll to position [0, 0]
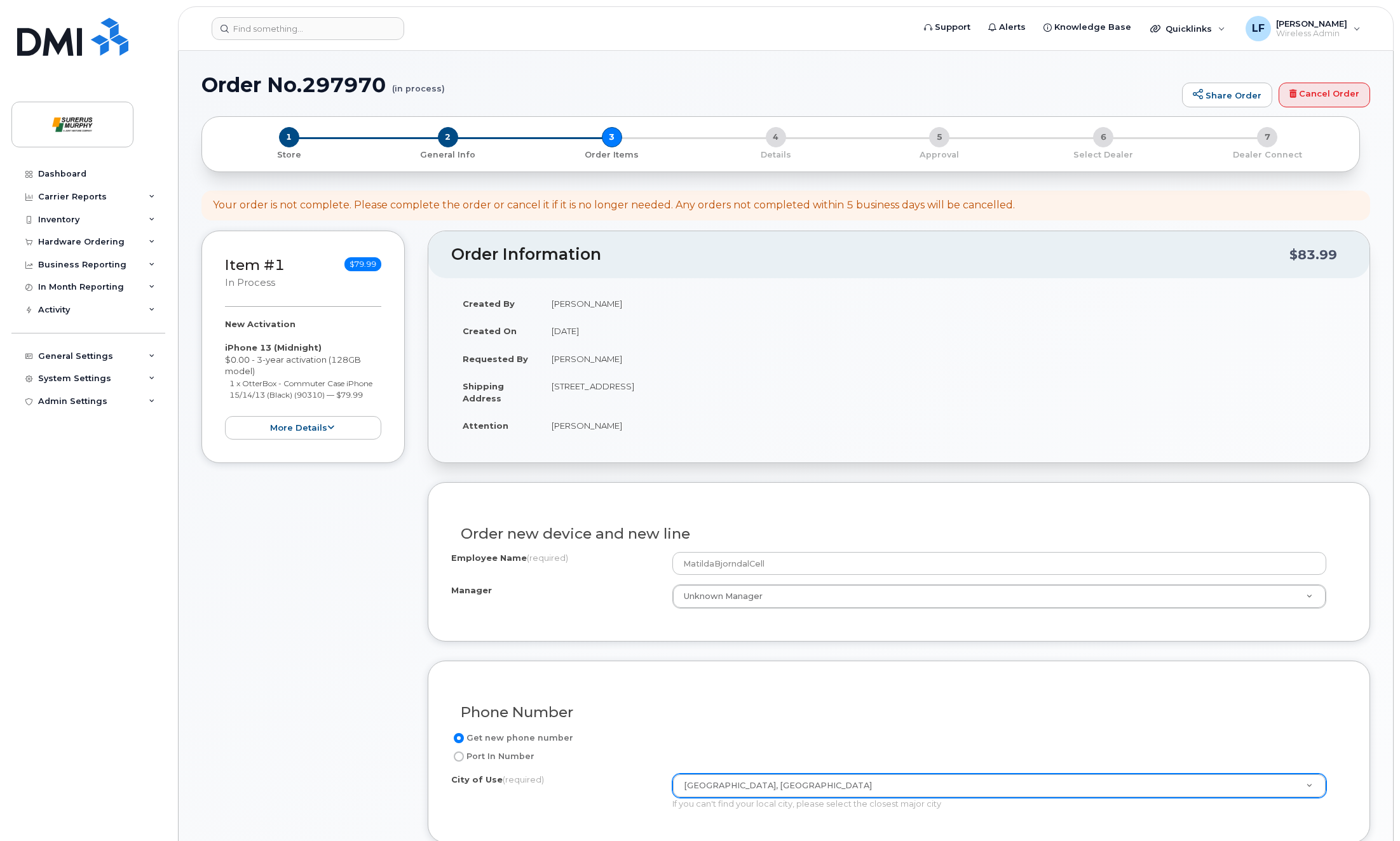
click at [284, 548] on div "Item #1 in process $79.99 New Activation iPhone 13 (Midnight) $0.00 - 3-year ac…" at bounding box center [303, 716] width 203 height 971
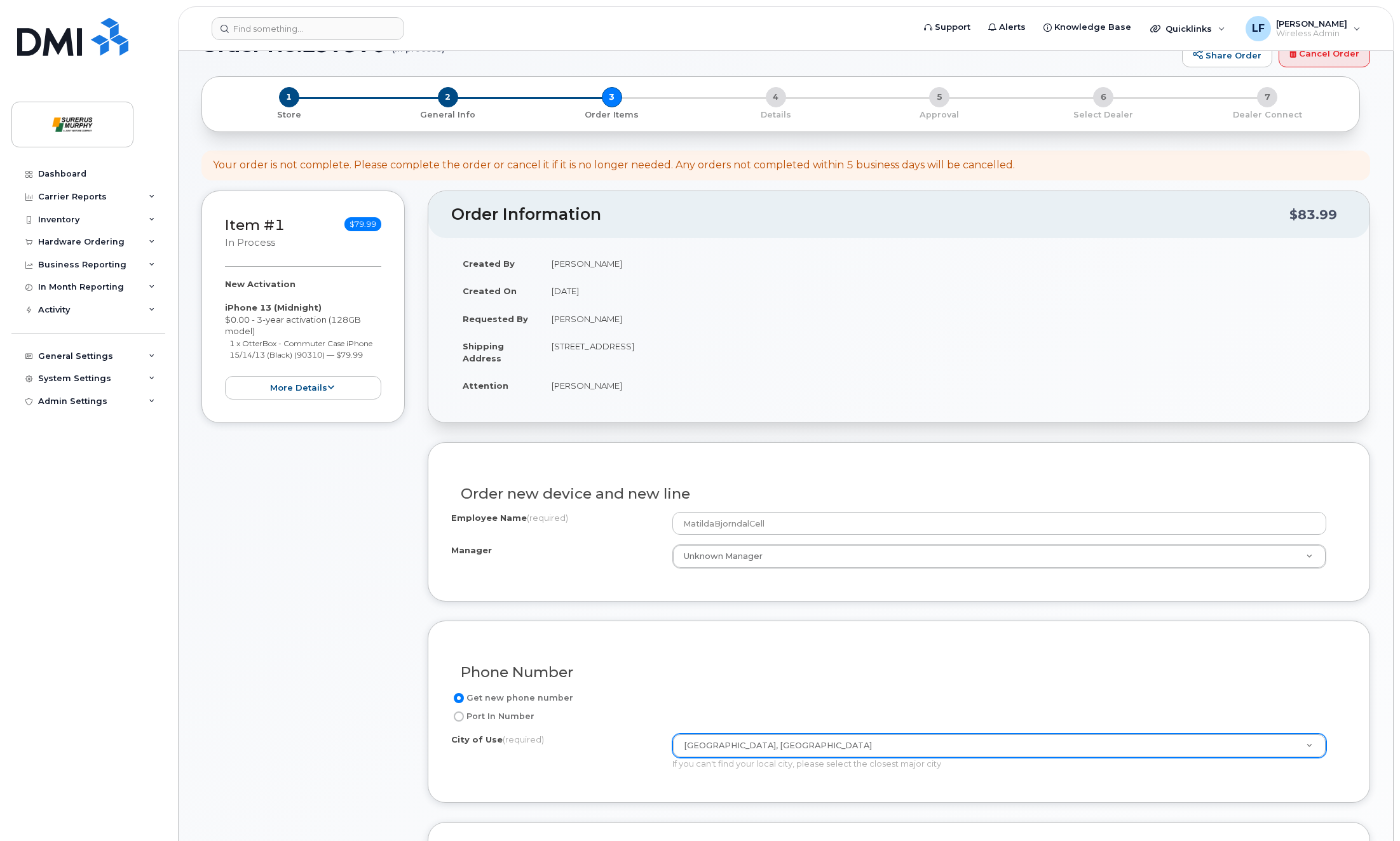
scroll to position [635, 0]
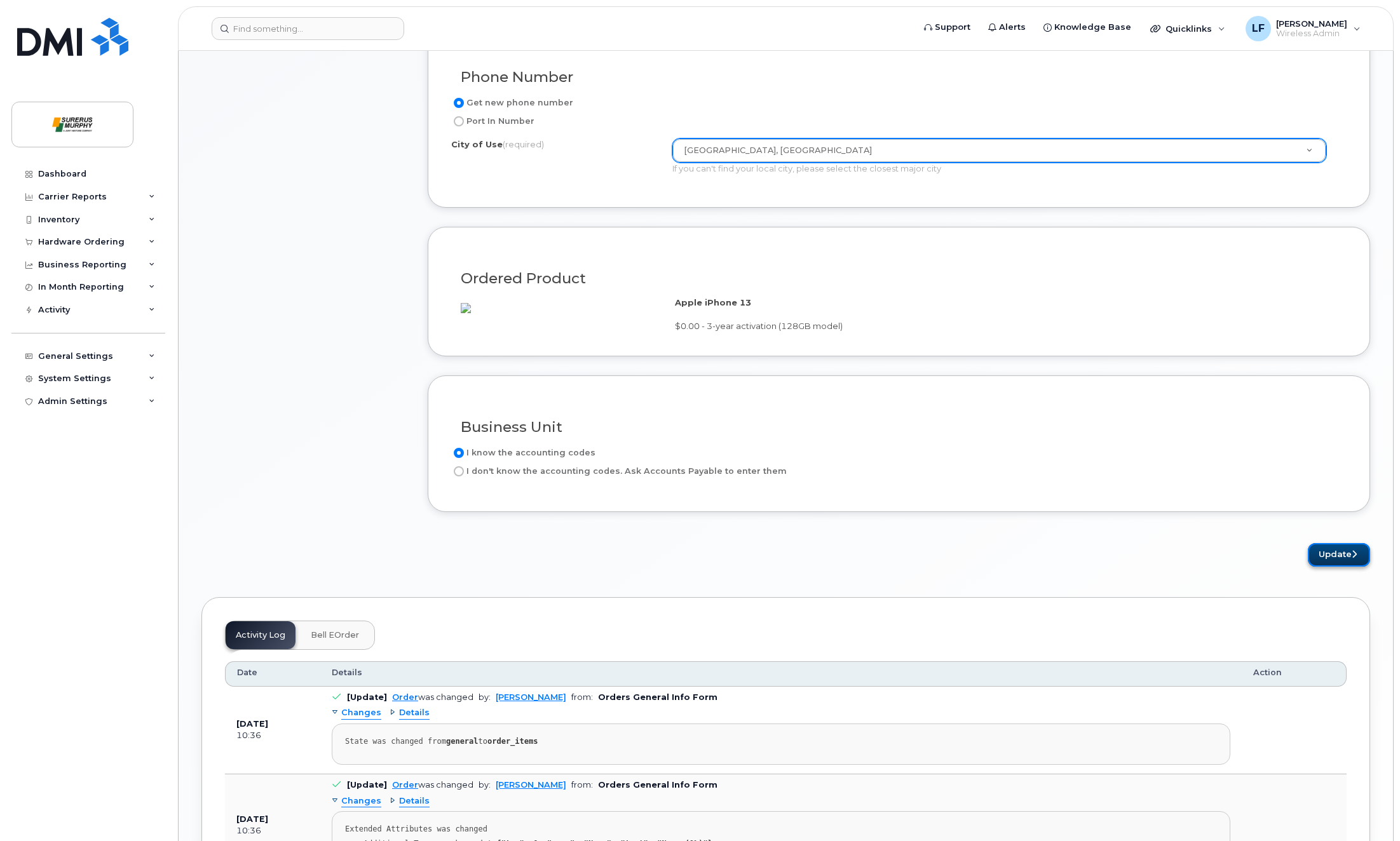
click at [1337, 566] on button "Update" at bounding box center [1339, 555] width 62 height 24
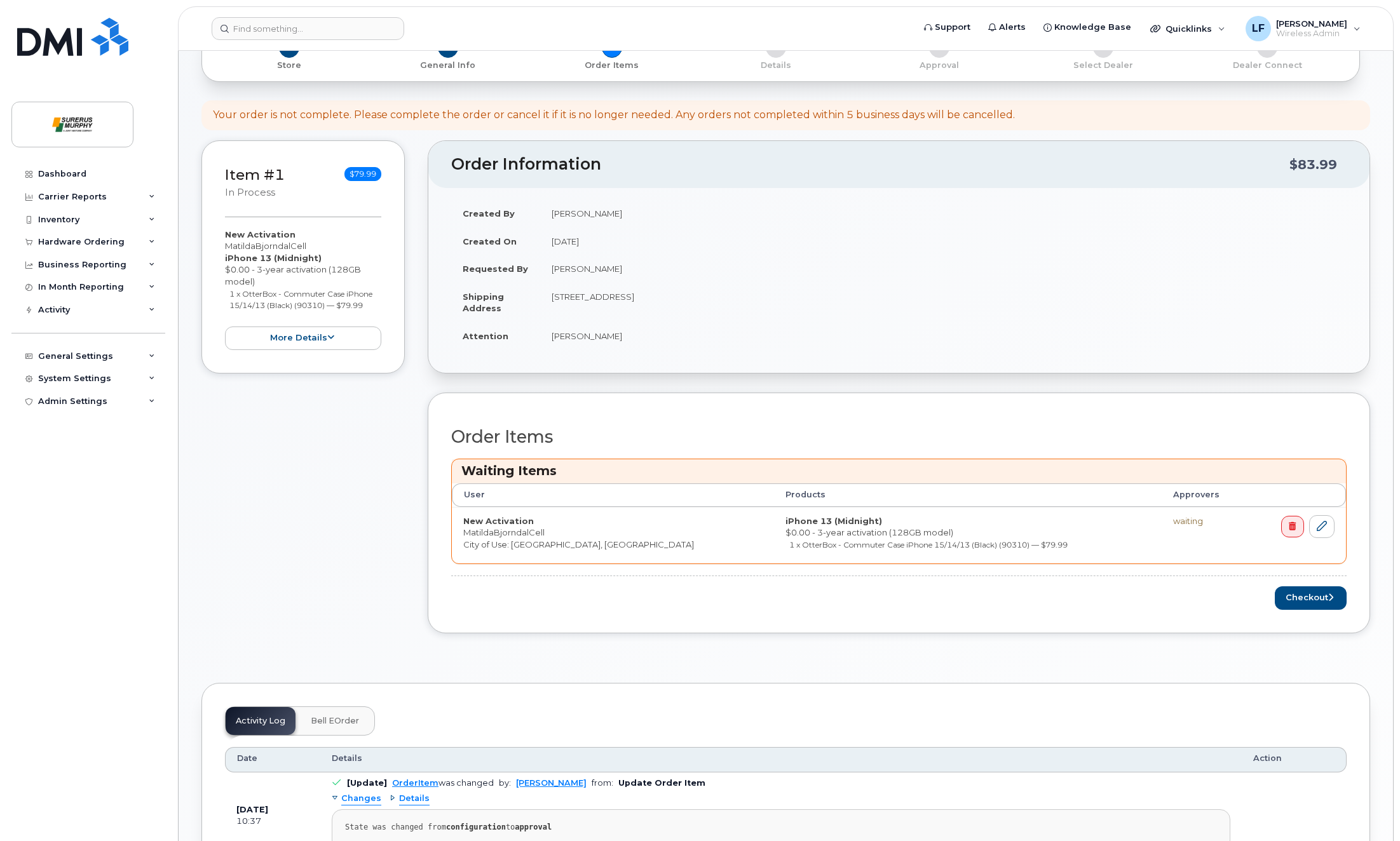
scroll to position [254, 0]
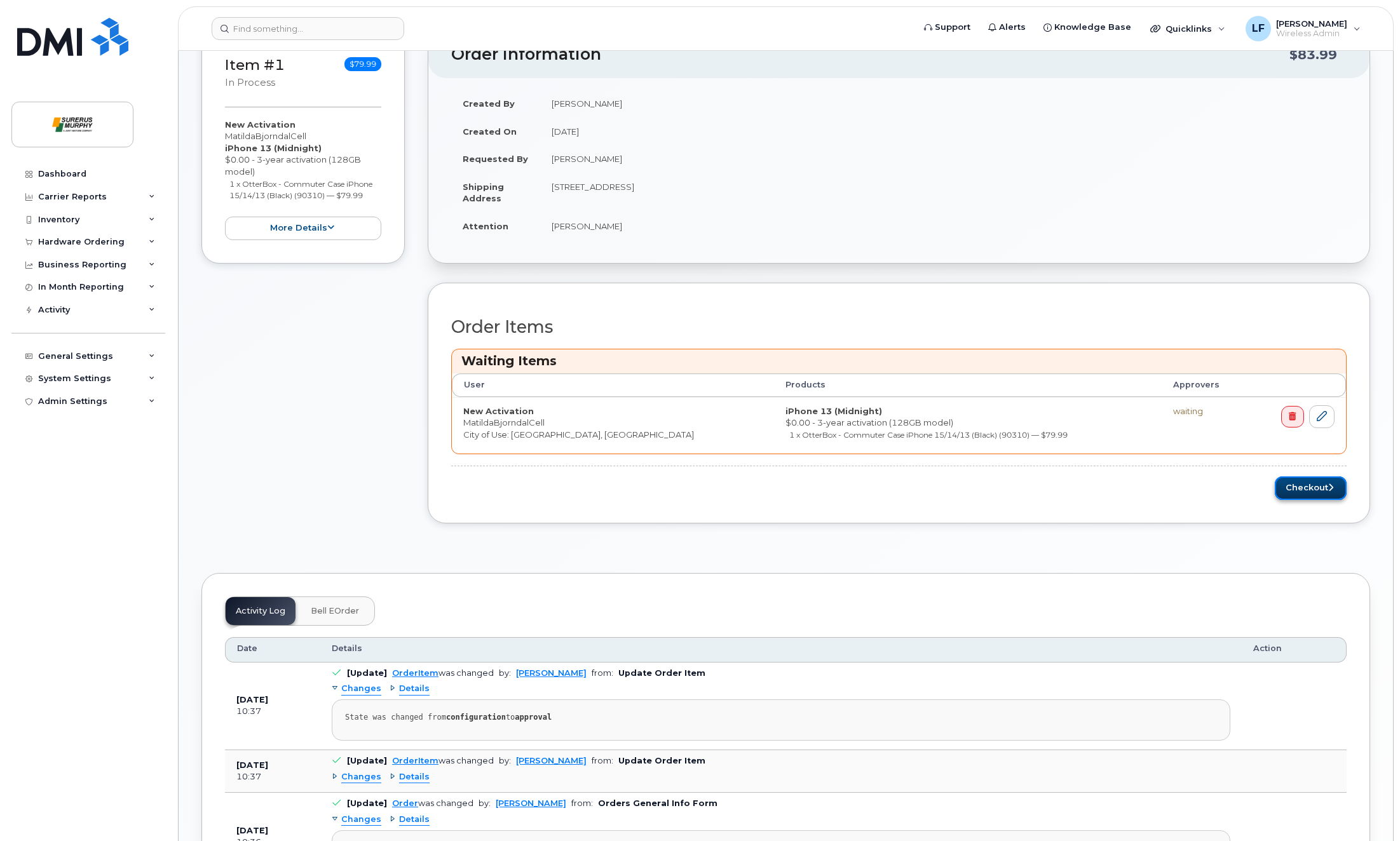
click at [1305, 482] on button "Checkout" at bounding box center [1310, 488] width 72 height 24
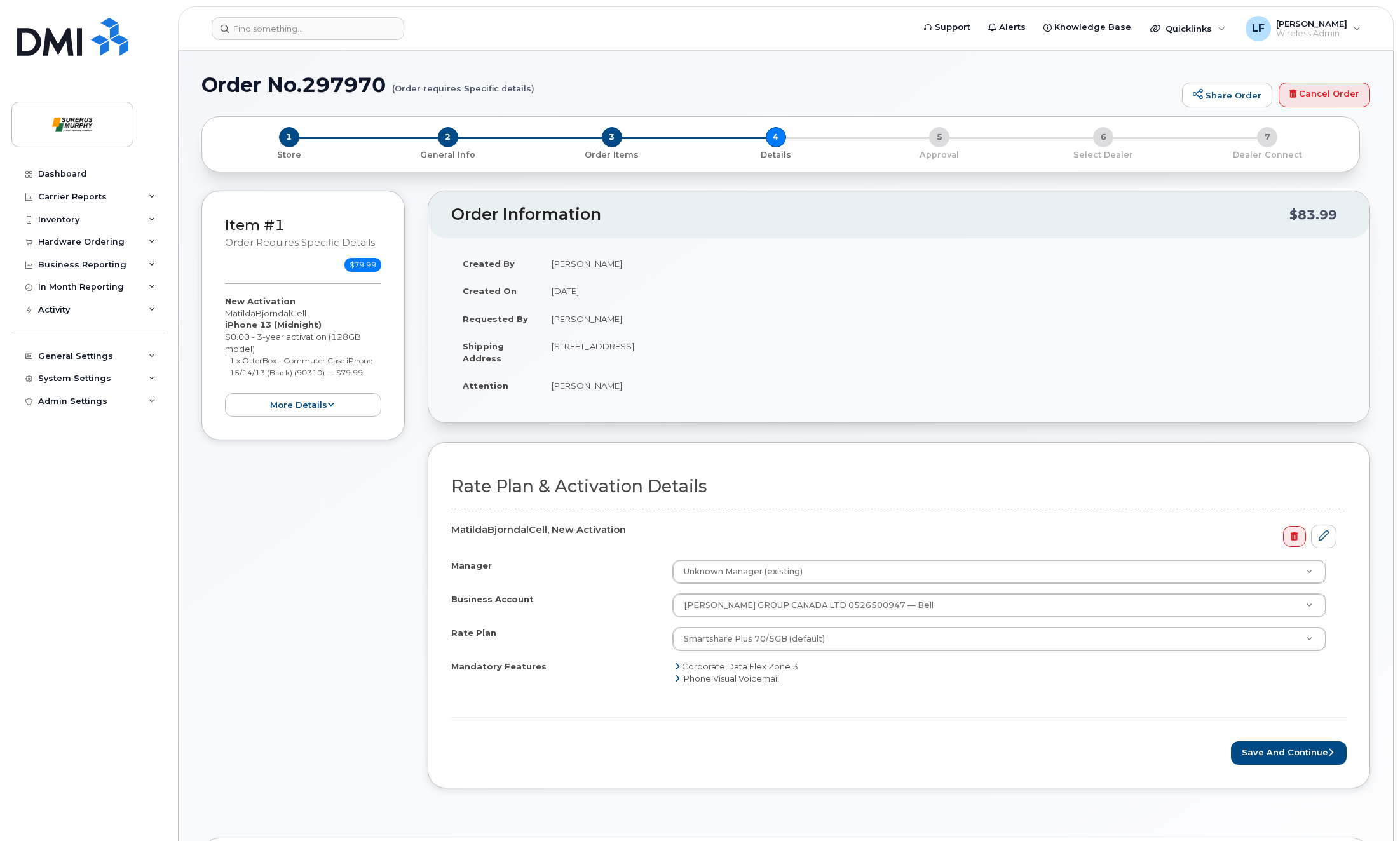
scroll to position [317, 0]
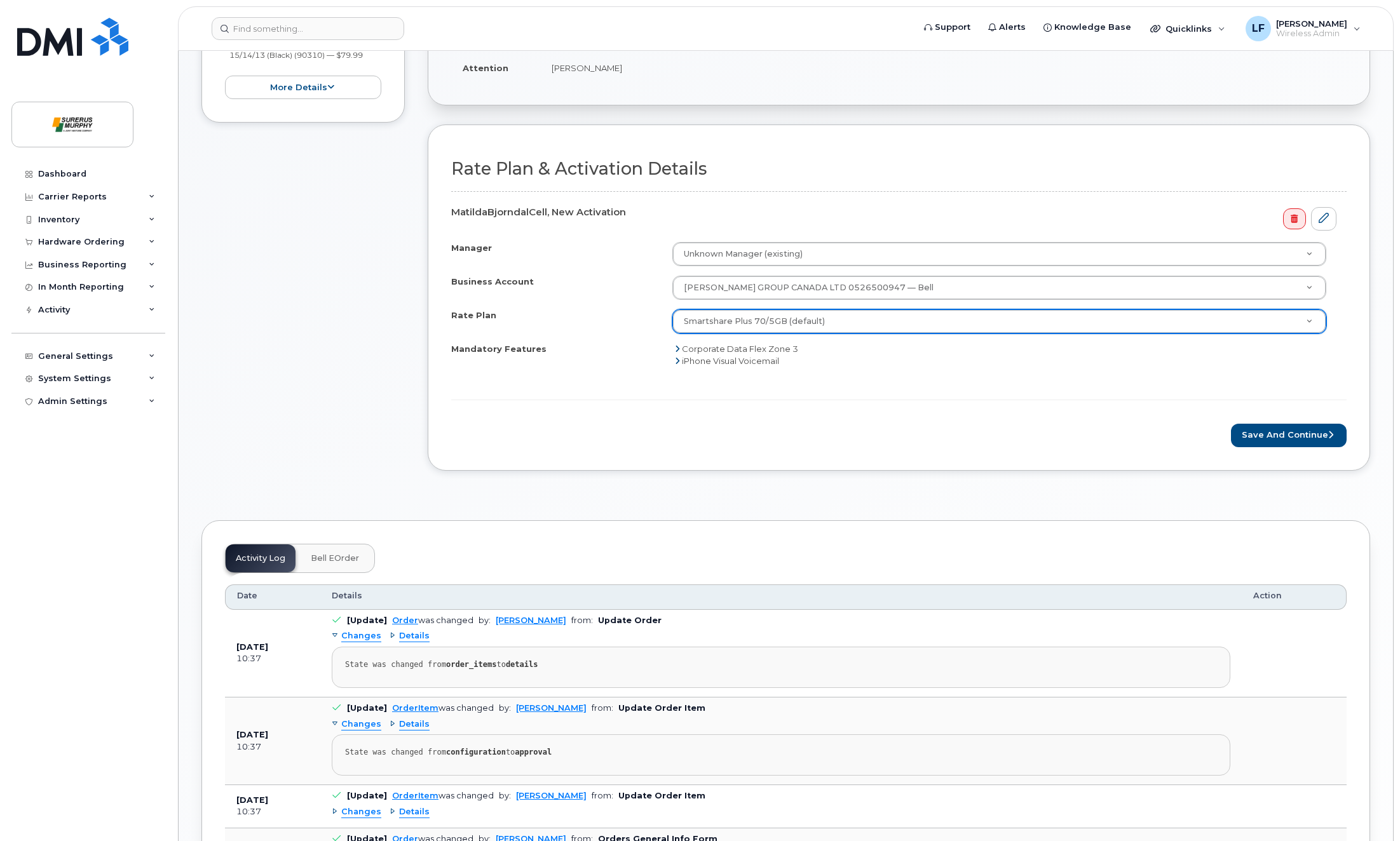
click at [973, 435] on div "Save and Continue" at bounding box center [898, 436] width 895 height 24
click at [1285, 438] on button "Save and Continue" at bounding box center [1289, 436] width 116 height 24
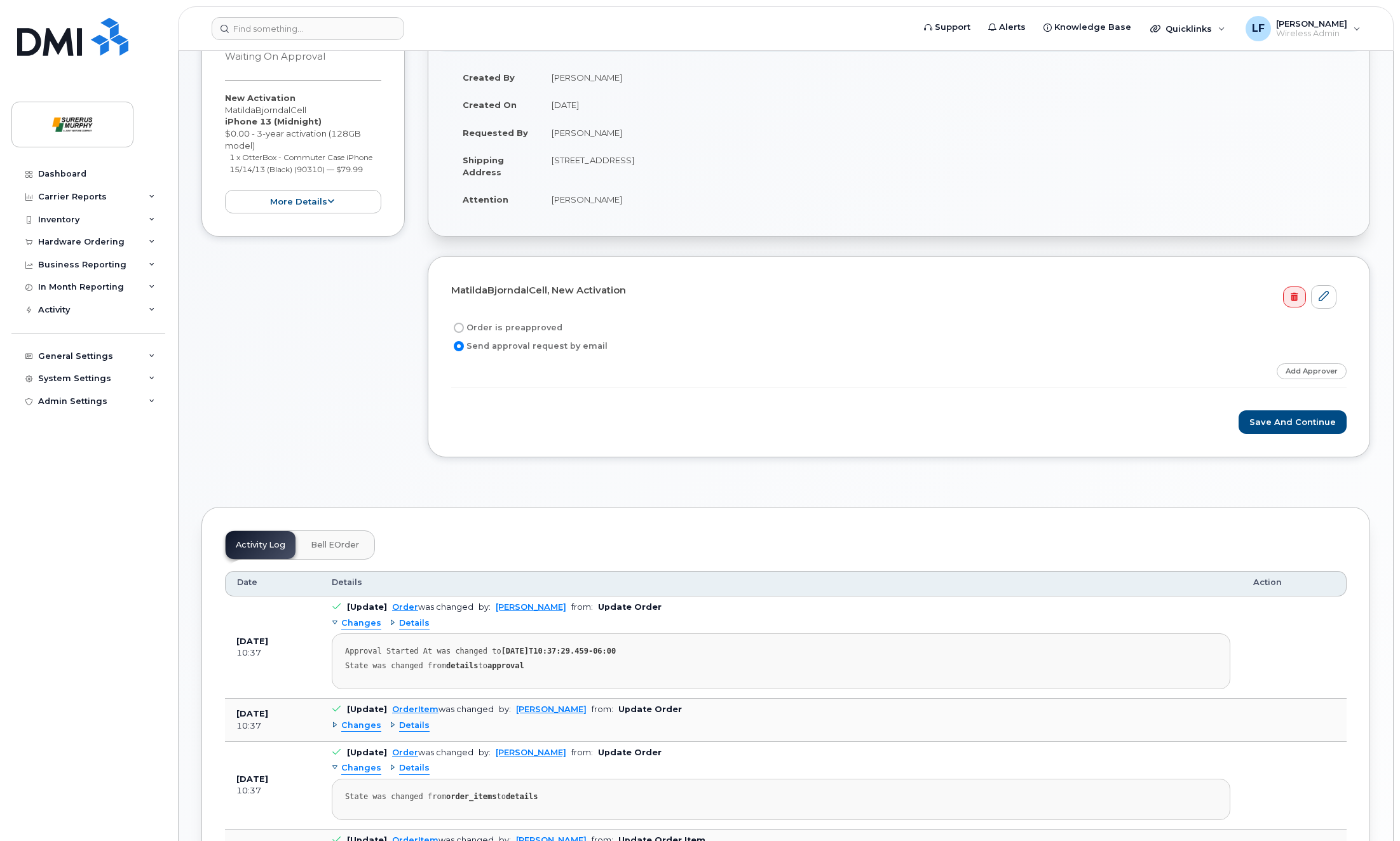
scroll to position [191, 0]
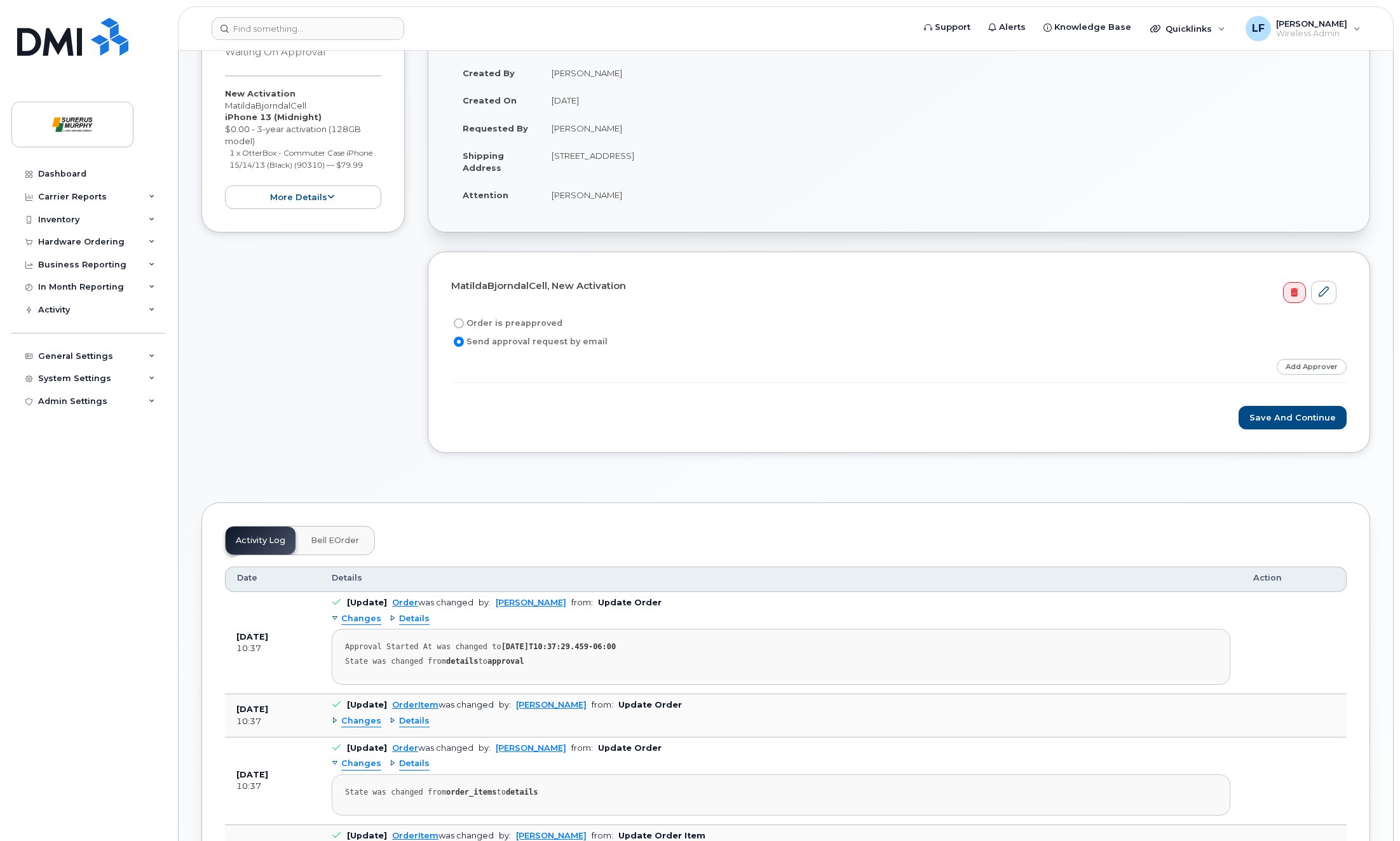
click at [465, 322] on label "Order is preapproved" at bounding box center [506, 322] width 111 height 15
click at [464, 322] on input "Order is preapproved" at bounding box center [459, 323] width 11 height 11
radio input "true"
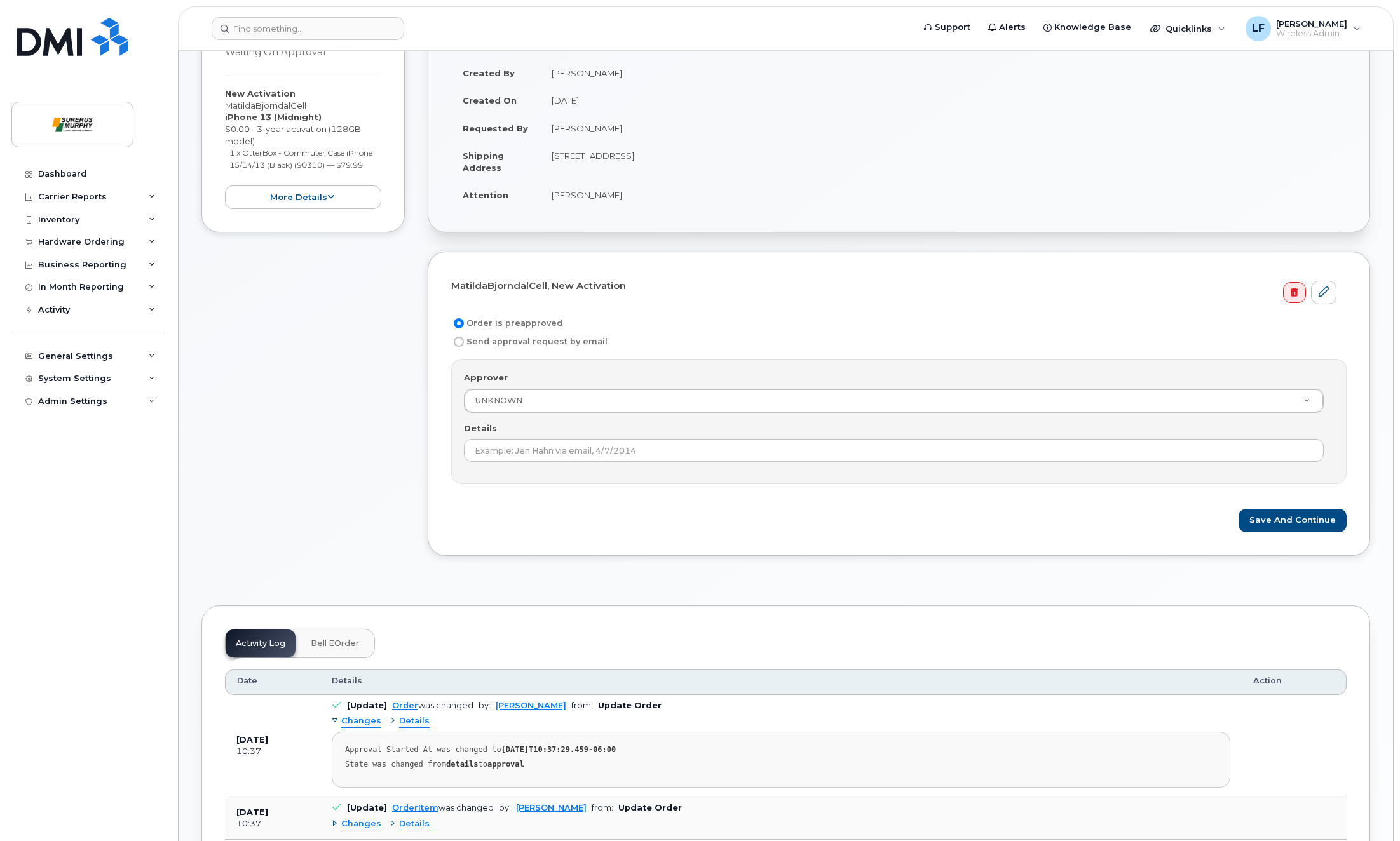
drag, startPoint x: 564, startPoint y: 323, endPoint x: 503, endPoint y: 320, distance: 61.1
click at [503, 320] on div "Order is preapproved" at bounding box center [893, 322] width 885 height 15
copy label "preapproved"
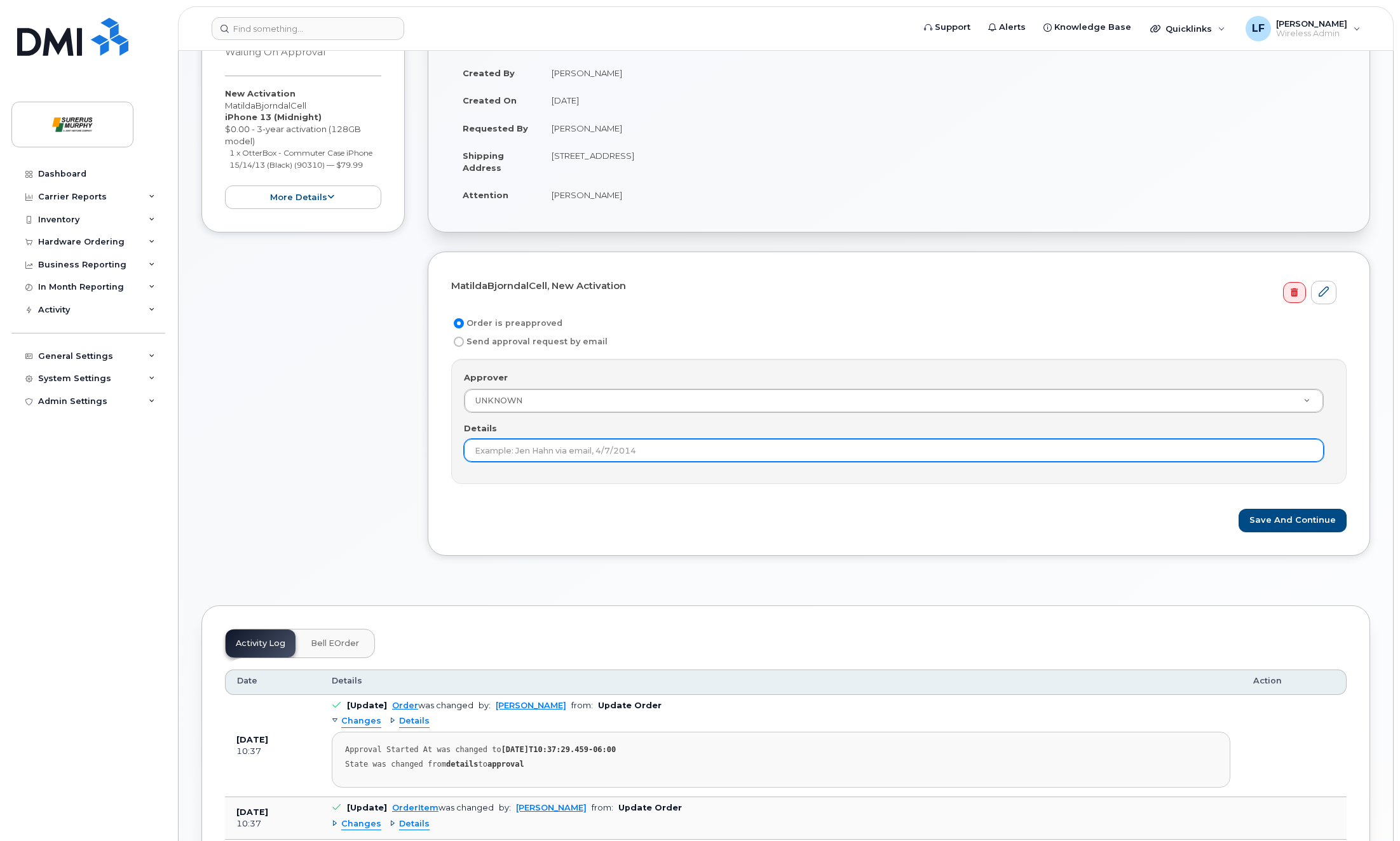
click at [571, 451] on input "Details" at bounding box center [894, 451] width 860 height 23
paste input "preapproved"
type input "preapproved"
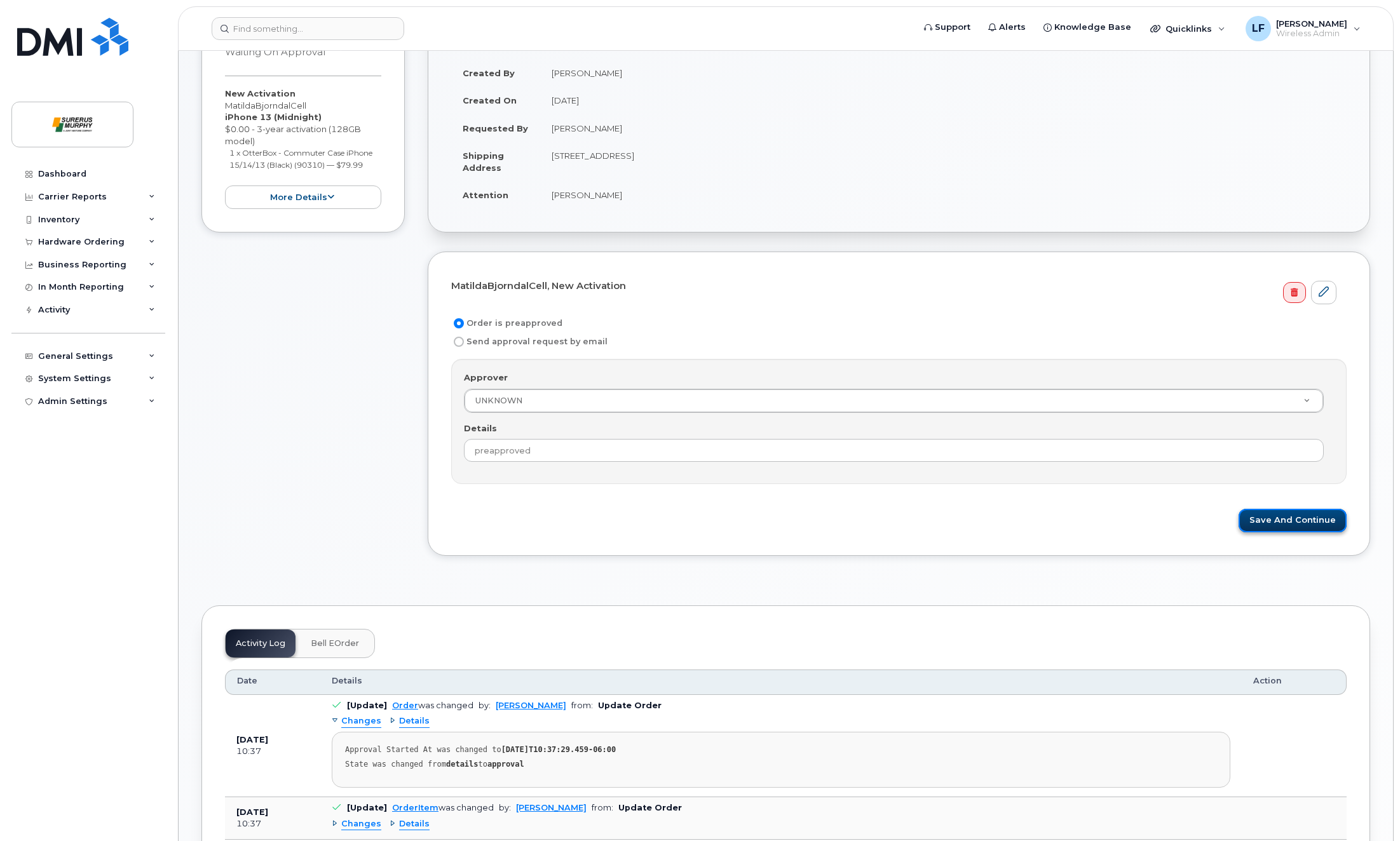
click at [1286, 516] on button "Save and Continue" at bounding box center [1292, 520] width 108 height 24
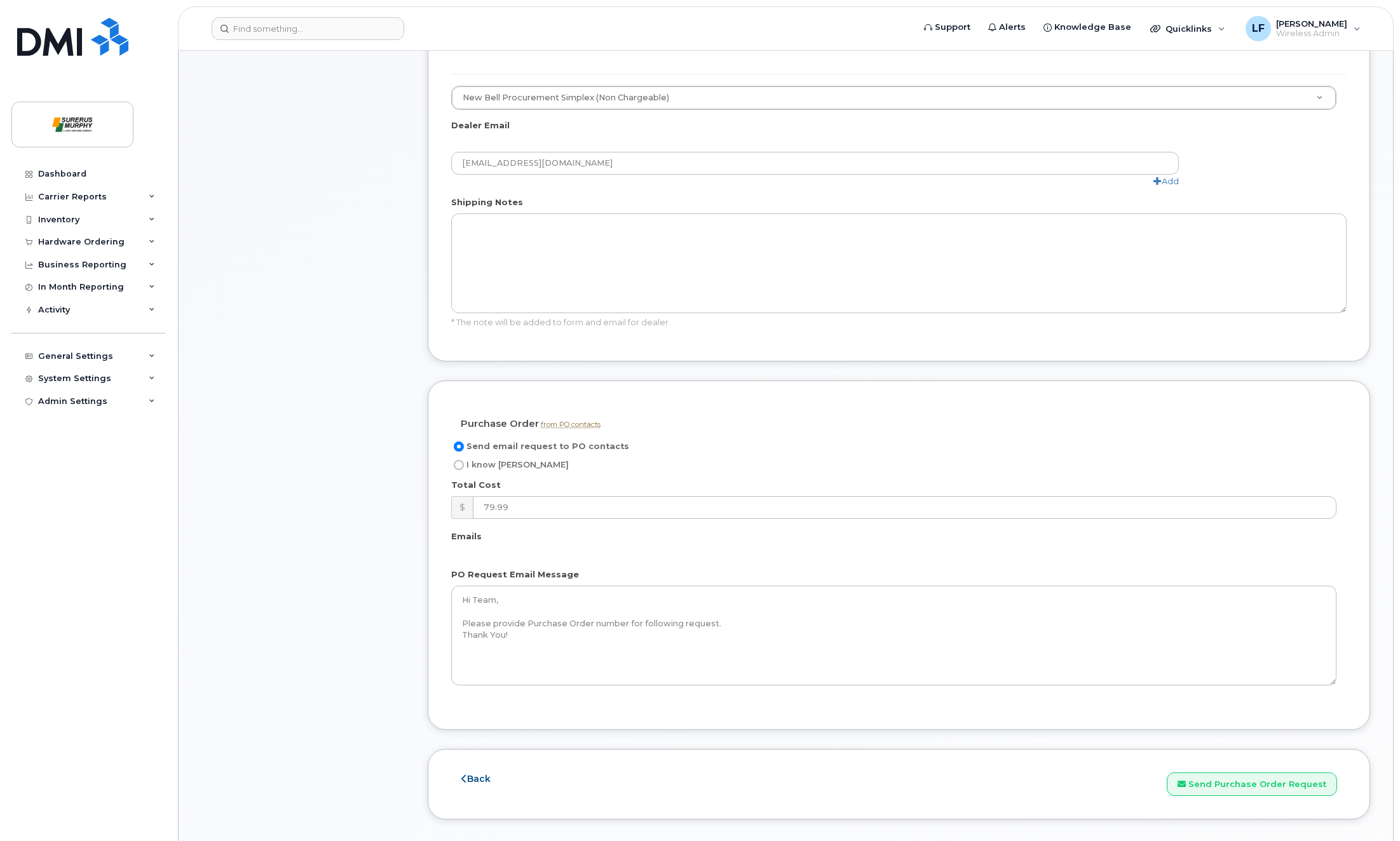
scroll to position [762, 0]
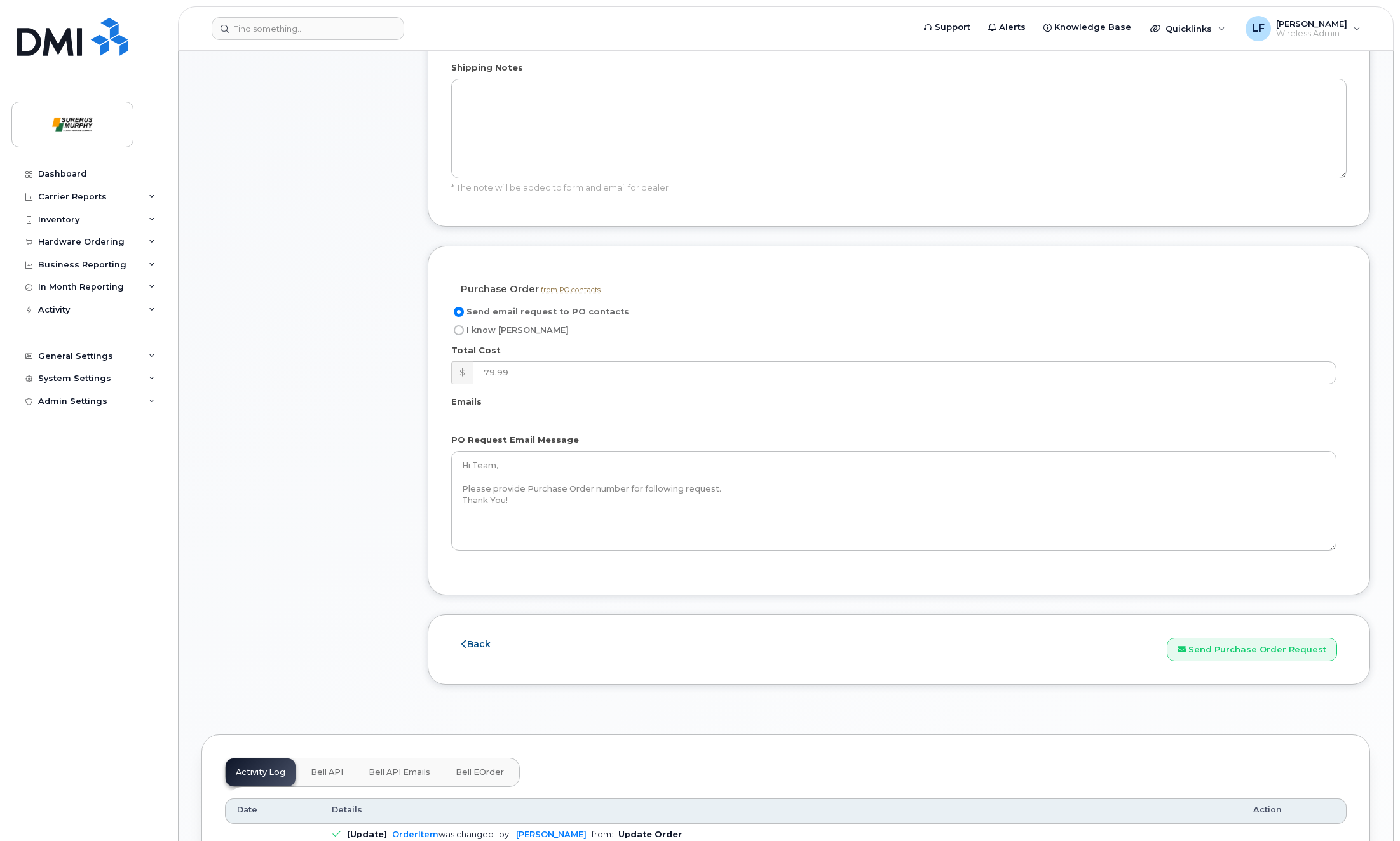
click at [459, 329] on input "I know PO" at bounding box center [459, 330] width 11 height 11
radio input "true"
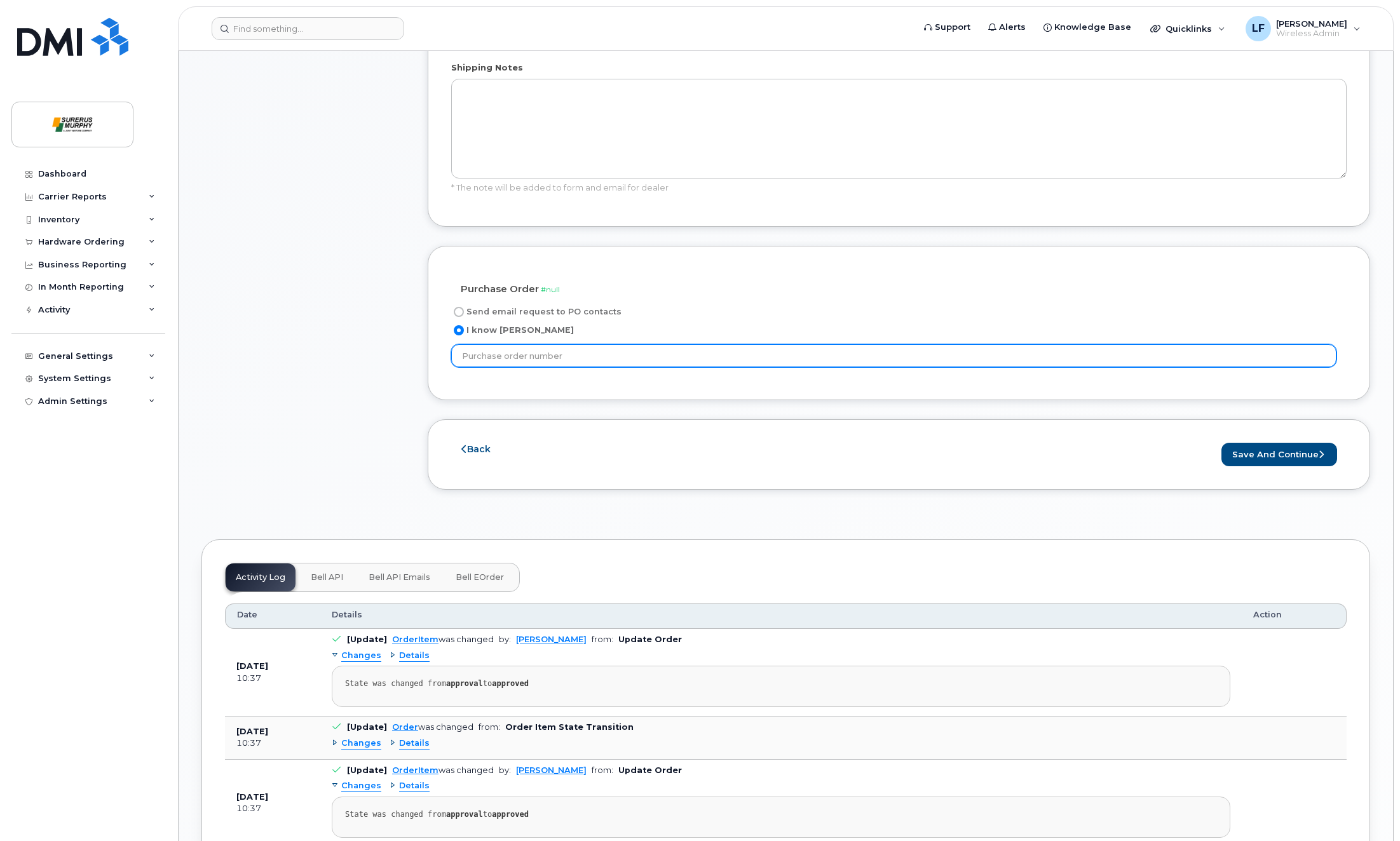
click at [627, 353] on input "text" at bounding box center [893, 356] width 885 height 23
type input "N/A"
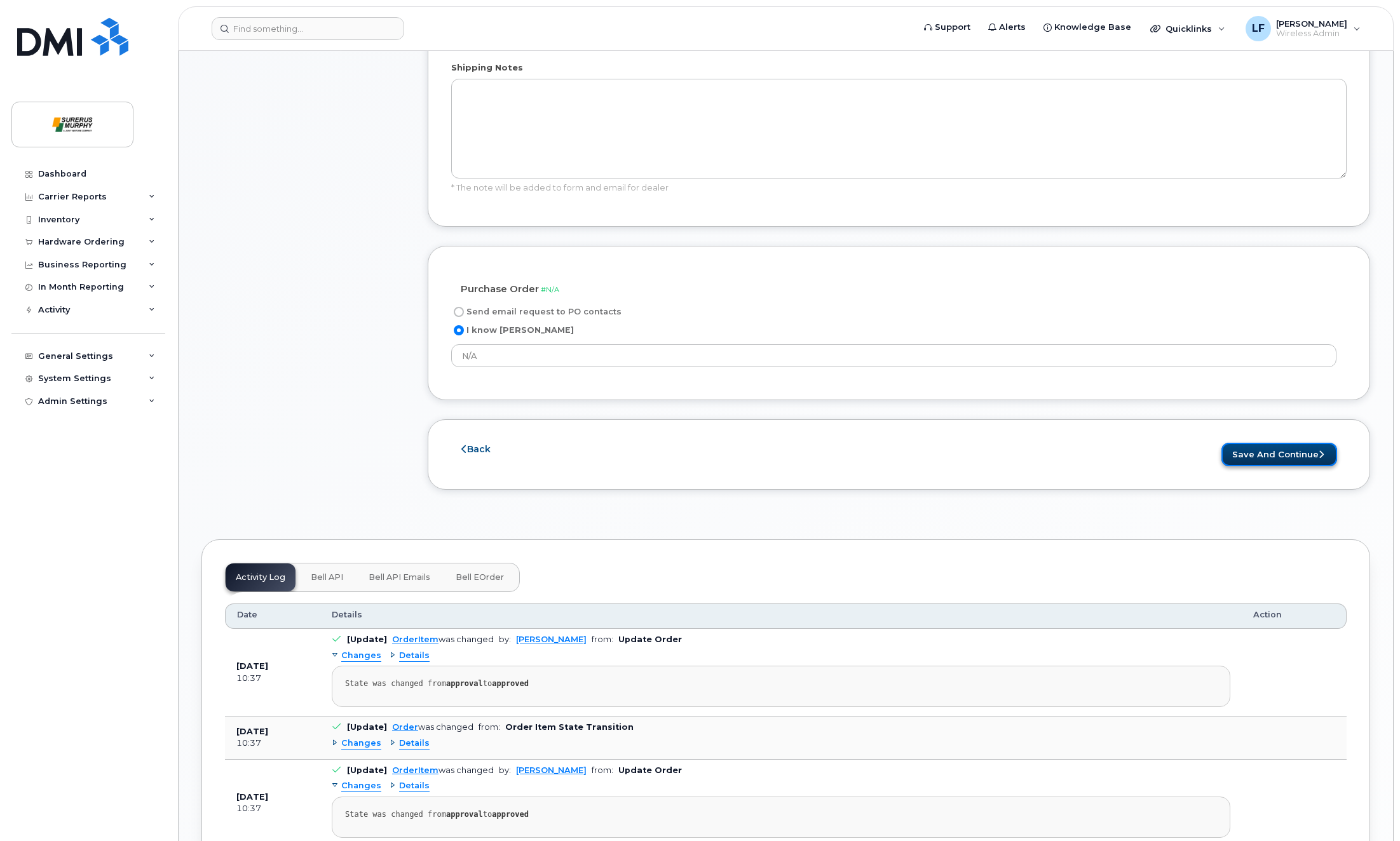
click at [1298, 458] on button "Save and Continue" at bounding box center [1279, 454] width 116 height 24
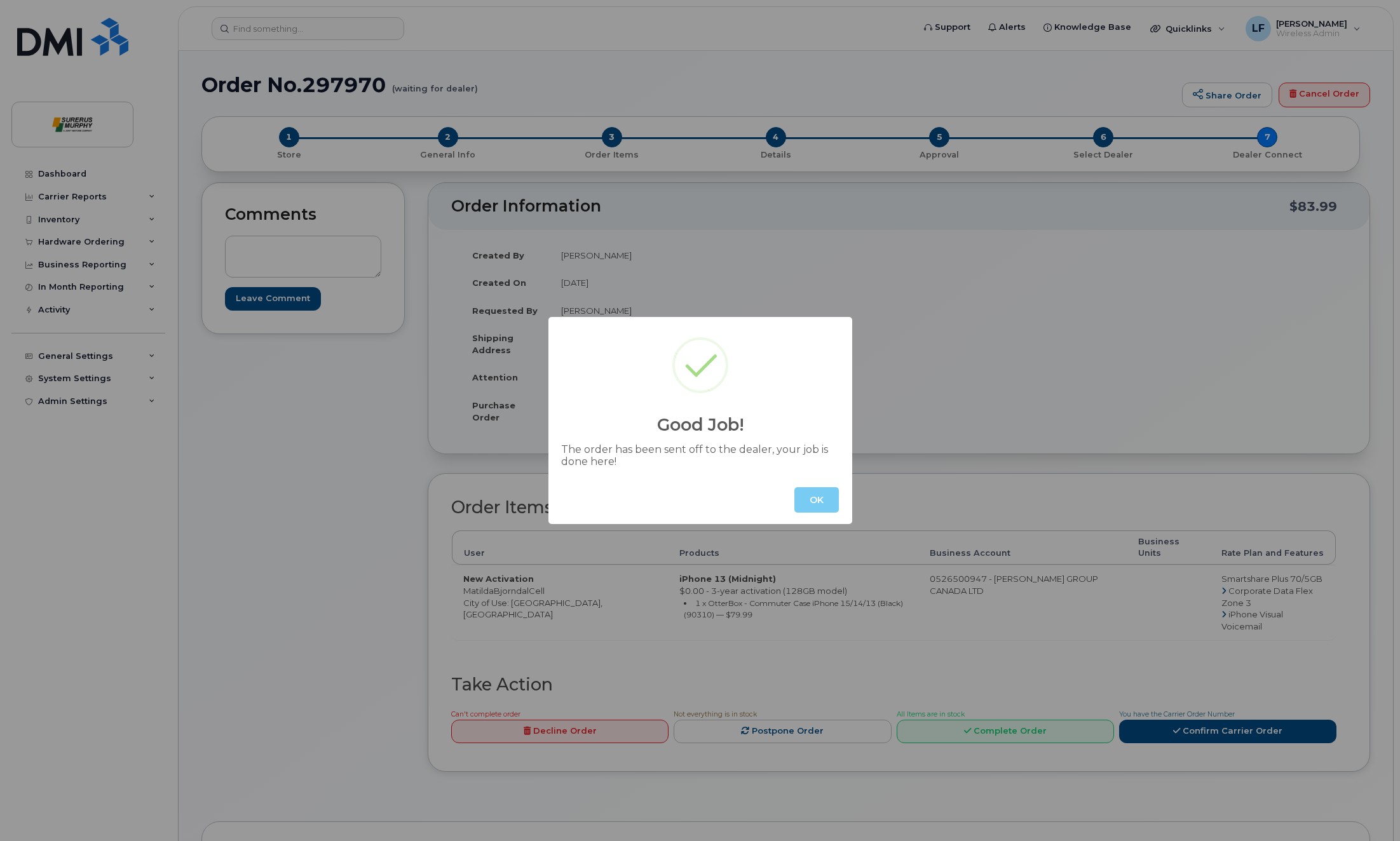
click at [811, 496] on button "OK" at bounding box center [817, 499] width 44 height 26
